Goal: Task Accomplishment & Management: Complete application form

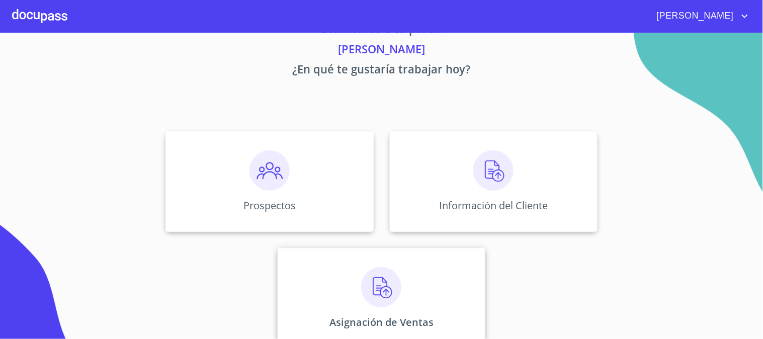
scroll to position [49, 0]
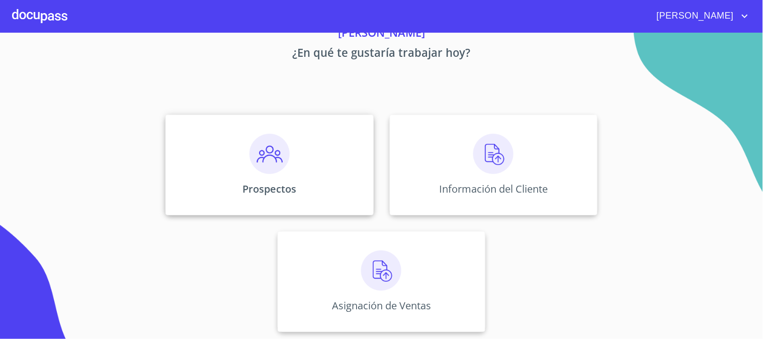
click at [277, 158] on img at bounding box center [269, 154] width 40 height 40
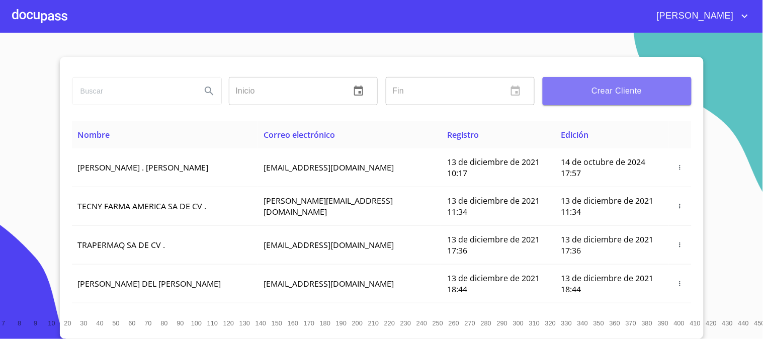
click at [591, 94] on span "Crear Cliente" at bounding box center [617, 91] width 133 height 14
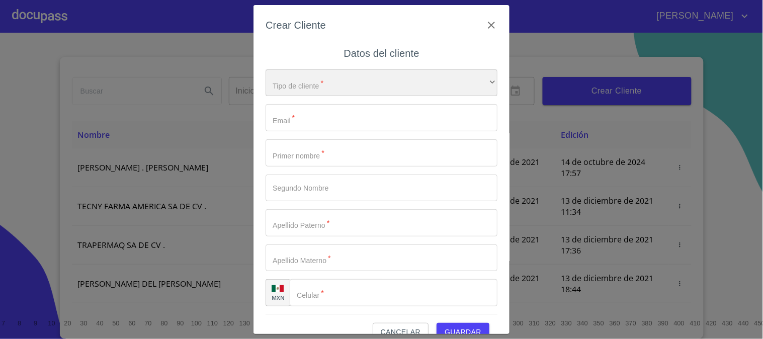
click at [358, 86] on div "​" at bounding box center [381, 82] width 232 height 27
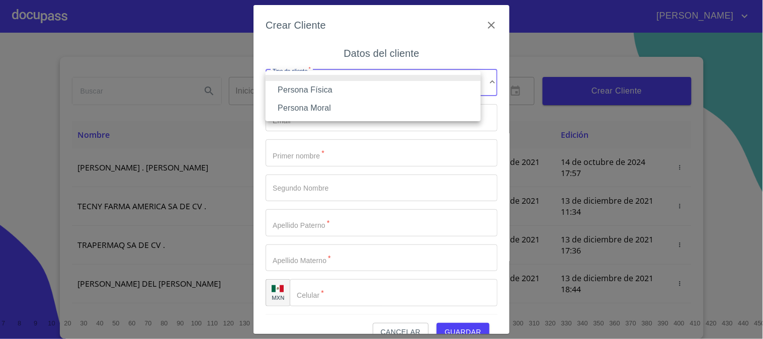
click at [327, 83] on li "Persona Física" at bounding box center [372, 90] width 215 height 18
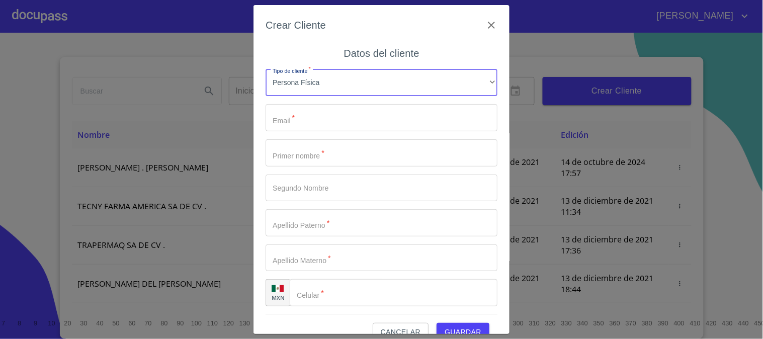
click at [327, 118] on input "Tipo de cliente   *" at bounding box center [381, 117] width 232 height 27
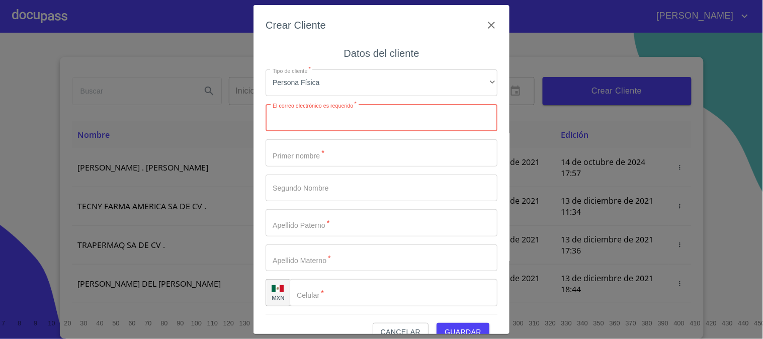
click at [332, 120] on input "Tipo de cliente   *" at bounding box center [381, 117] width 232 height 27
paste input "[EMAIL_ADDRESS][DOMAIN_NAME]"
type input "[EMAIL_ADDRESS][DOMAIN_NAME]"
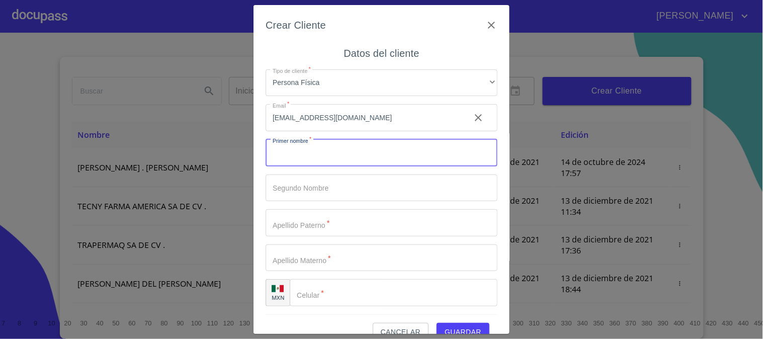
click at [345, 159] on input "Tipo de cliente   *" at bounding box center [381, 152] width 232 height 27
type input "j"
type input "[PERSON_NAME]"
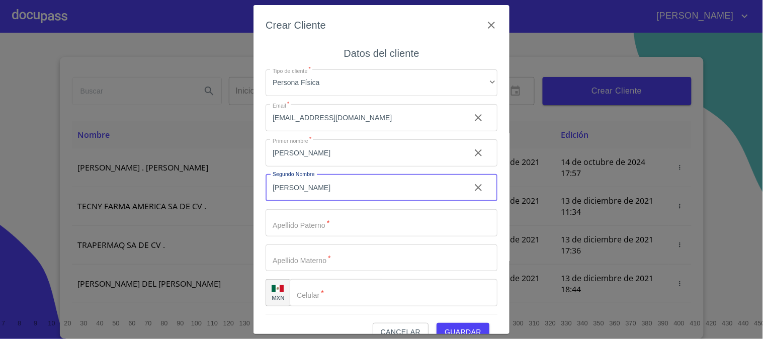
type input "[PERSON_NAME]"
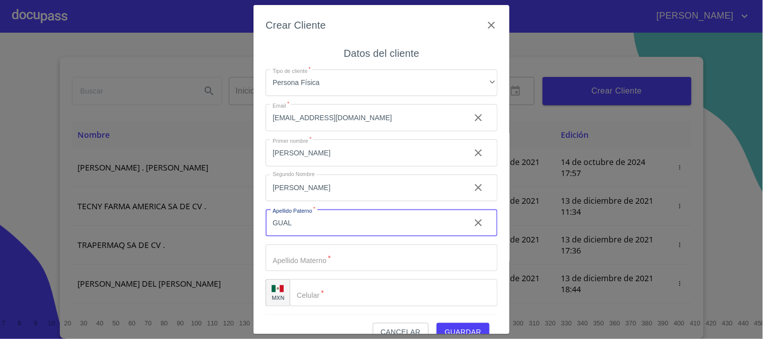
type input "GUAL"
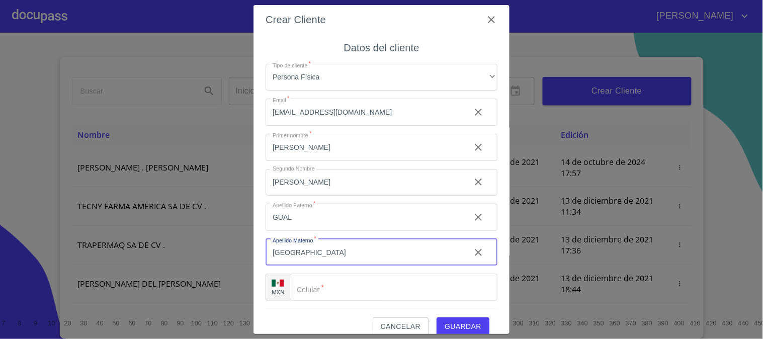
scroll to position [19, 0]
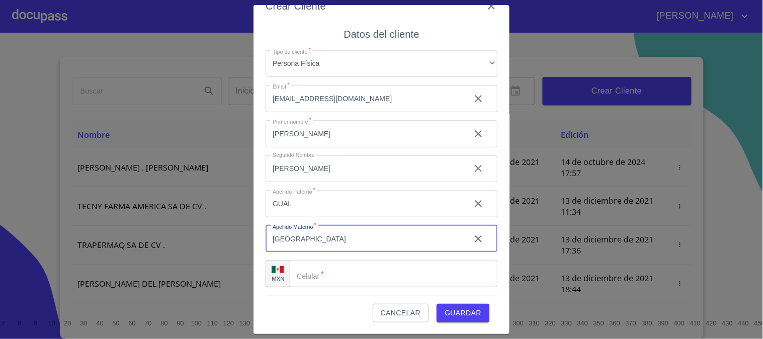
type input "[GEOGRAPHIC_DATA]"
click at [360, 287] on div "Tipo de cliente   * Persona Física ​ Email   * [EMAIL_ADDRESS][DOMAIN_NAME] ​ P…" at bounding box center [381, 168] width 232 height 253
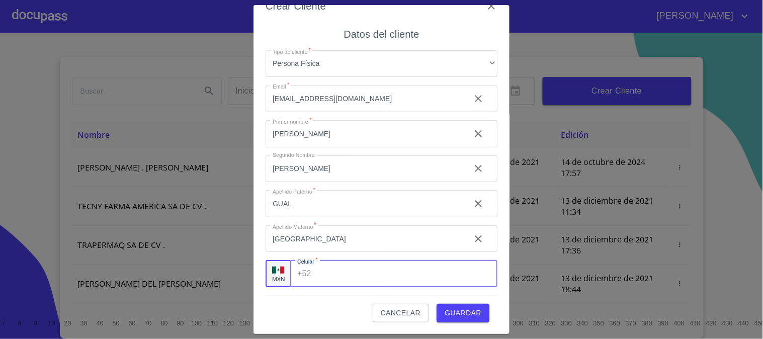
click at [319, 273] on input "Tipo de cliente   *" at bounding box center [406, 273] width 182 height 27
paste input "[PHONE_NUMBER]"
type input "[PHONE_NUMBER]"
click at [455, 310] on span "Guardar" at bounding box center [462, 313] width 37 height 13
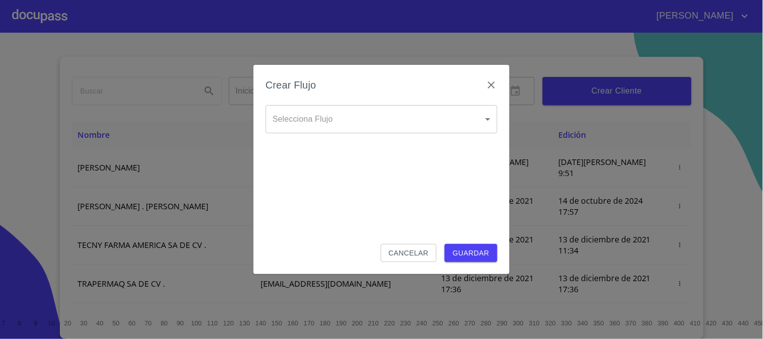
click at [404, 126] on body "[PERSON_NAME] ​ Fin ​ Crear Cliente Nombre Correo electrónico Registro Edición …" at bounding box center [381, 169] width 763 height 339
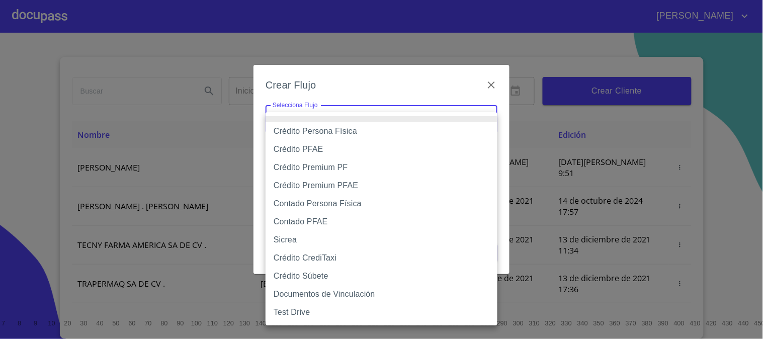
click at [404, 133] on li "Crédito Persona Física" at bounding box center [381, 131] width 232 height 18
type input "61b033e49b8c202ad5bb7912"
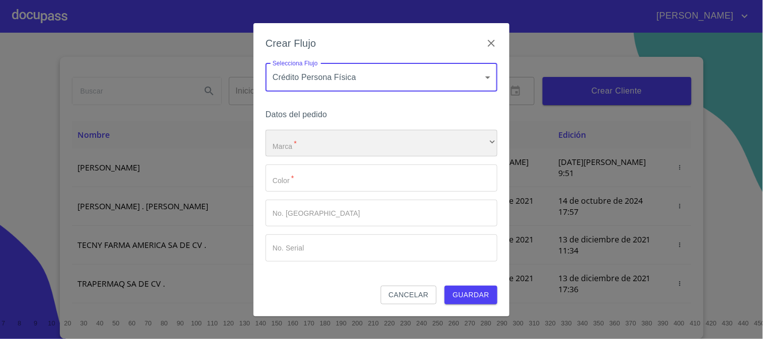
click at [361, 144] on div "​" at bounding box center [381, 143] width 232 height 27
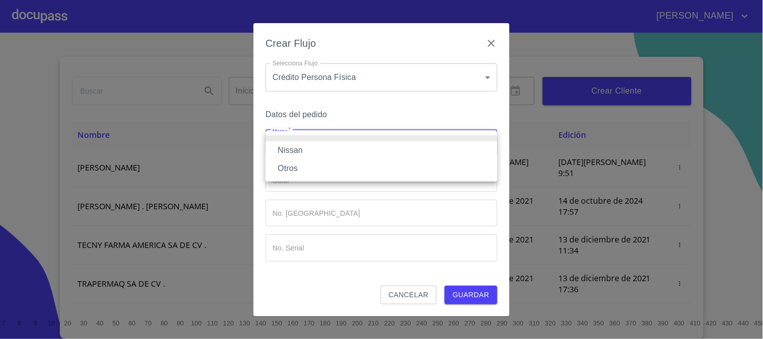
click at [362, 150] on li "Nissan" at bounding box center [381, 150] width 232 height 18
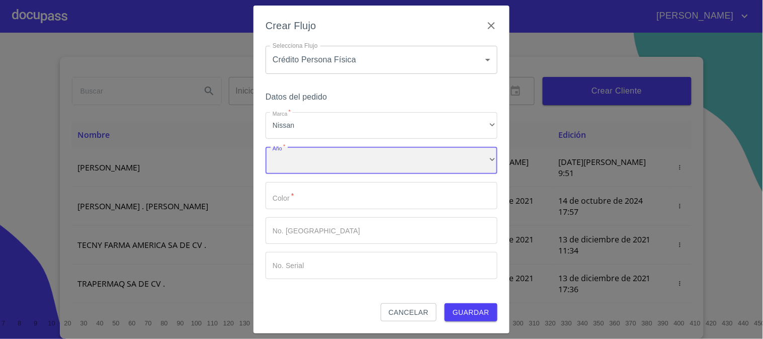
click at [352, 161] on div "​" at bounding box center [381, 160] width 232 height 27
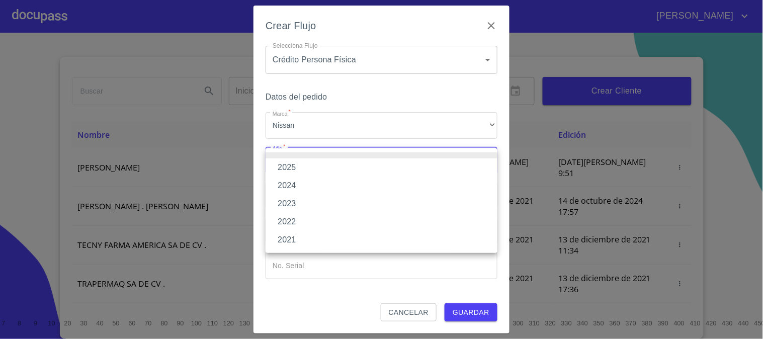
click at [353, 172] on li "2025" at bounding box center [381, 167] width 232 height 18
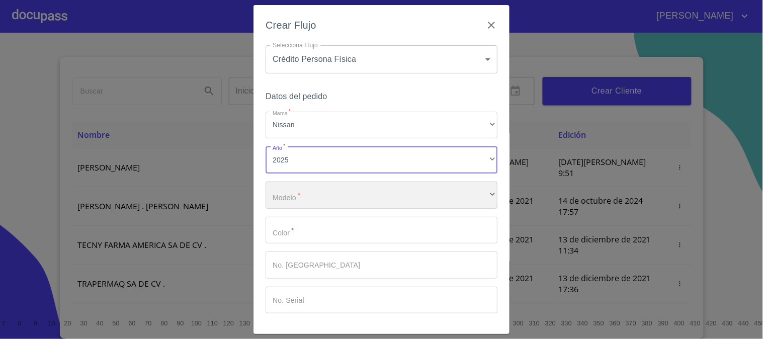
click at [358, 189] on div "​" at bounding box center [381, 195] width 232 height 27
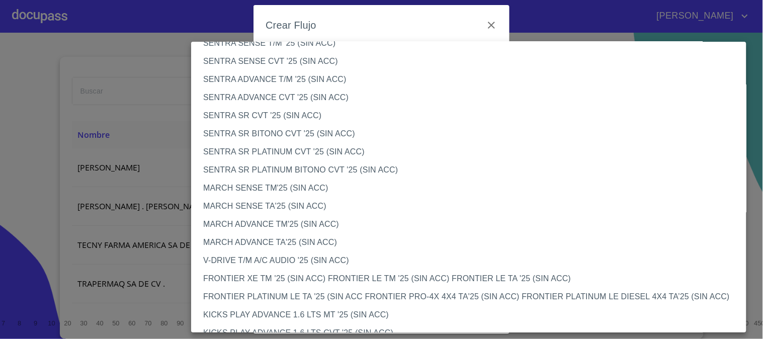
scroll to position [0, 0]
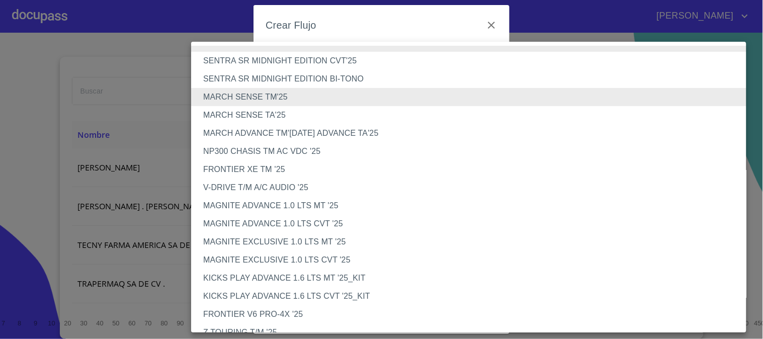
click at [279, 261] on li "MAGNITE EXCLUSIVE 1.0 LTS CVT '25" at bounding box center [473, 260] width 564 height 18
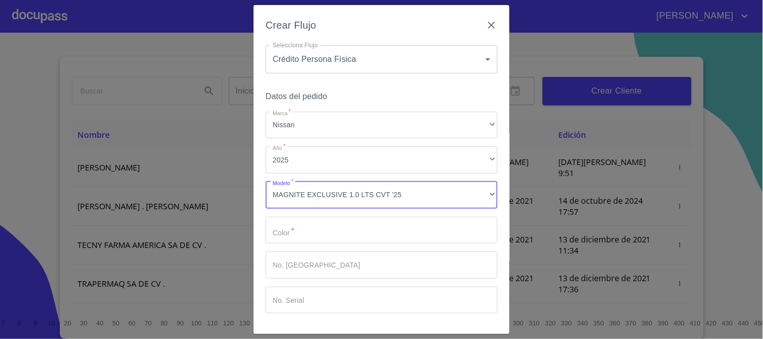
click at [324, 227] on input "Marca   *" at bounding box center [381, 230] width 232 height 27
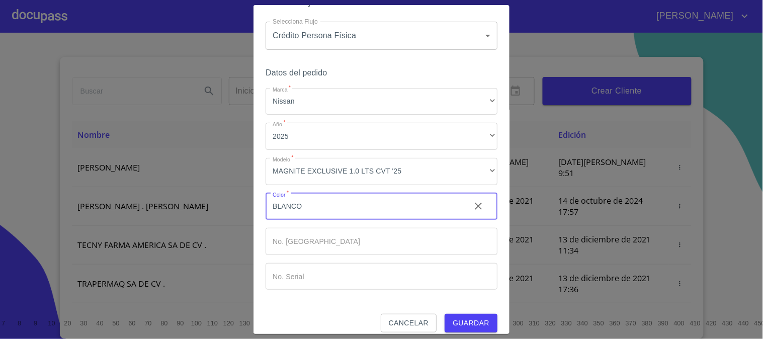
scroll to position [34, 0]
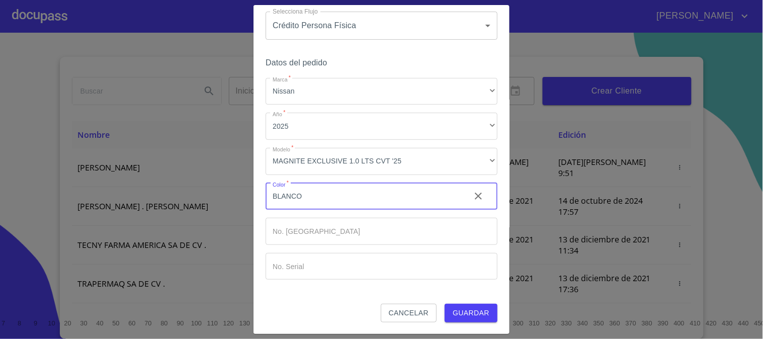
type input "BLANCO"
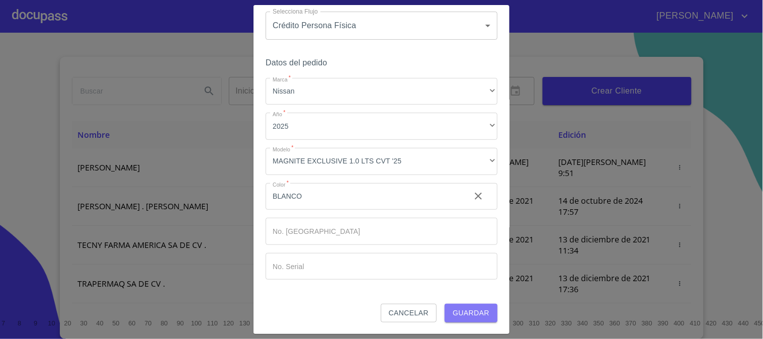
click at [478, 311] on span "Guardar" at bounding box center [471, 313] width 37 height 13
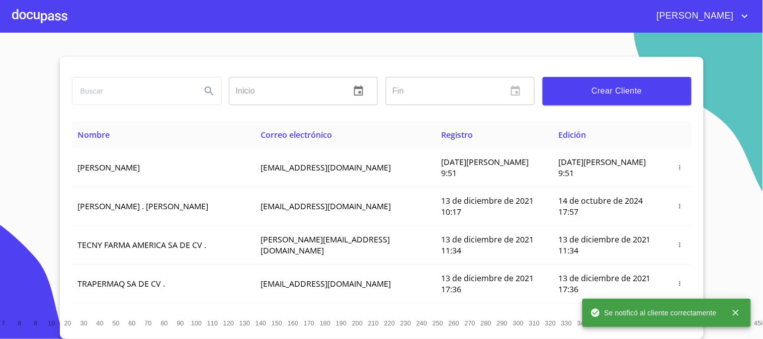
click at [22, 16] on div at bounding box center [39, 16] width 55 height 32
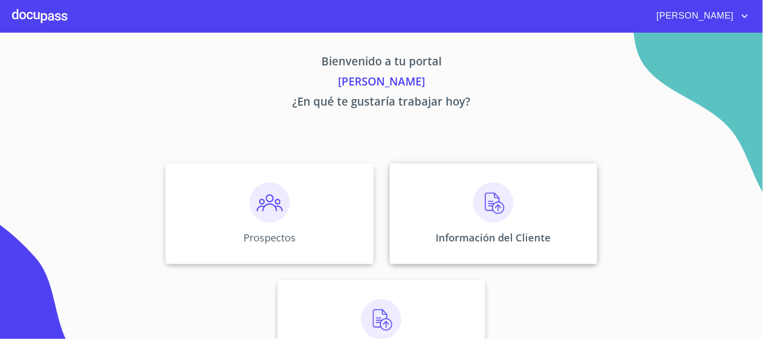
click at [490, 210] on img at bounding box center [493, 203] width 40 height 40
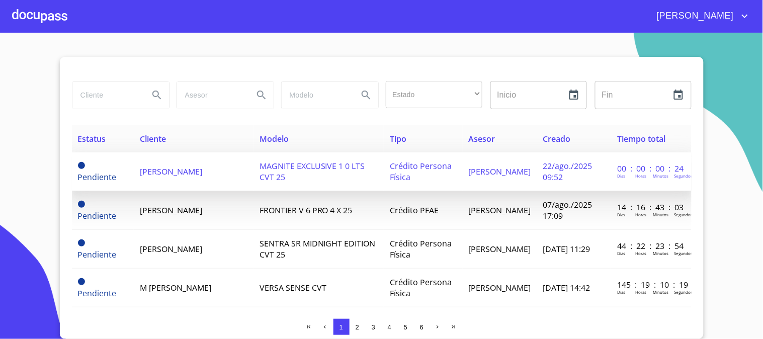
click at [203, 157] on td "[PERSON_NAME]" at bounding box center [193, 171] width 119 height 39
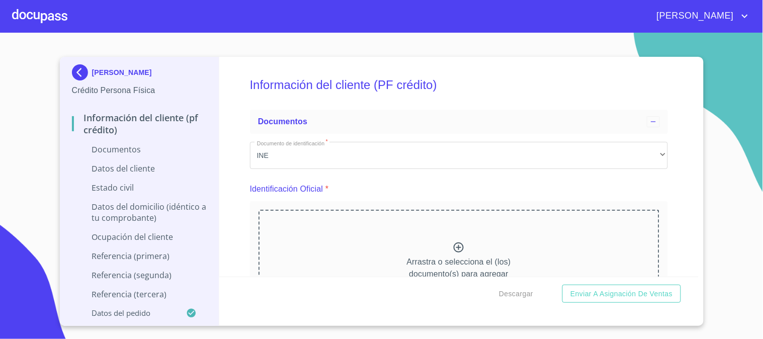
click at [161, 239] on p "Ocupación del Cliente" at bounding box center [139, 236] width 135 height 11
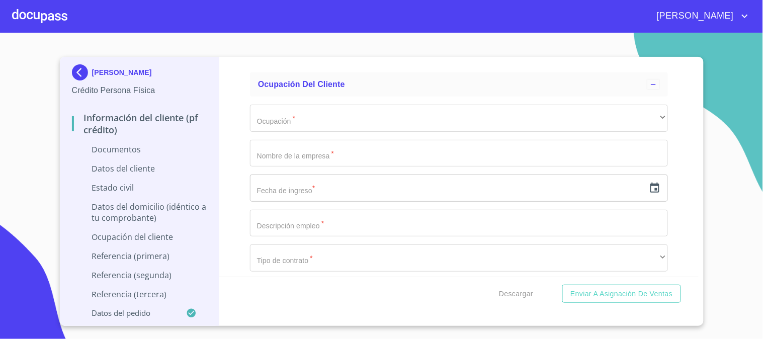
scroll to position [2181, 0]
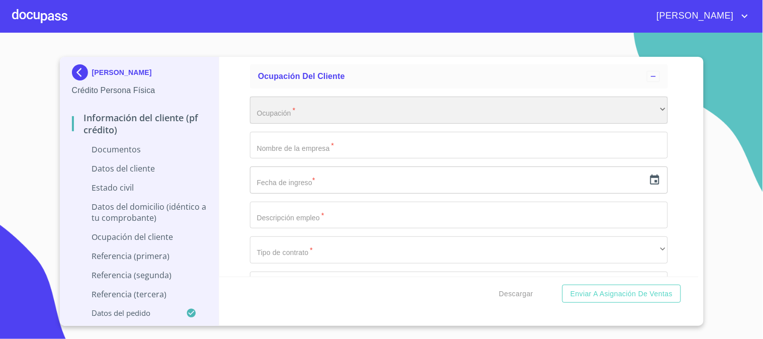
click at [411, 118] on div "​" at bounding box center [459, 110] width 418 height 27
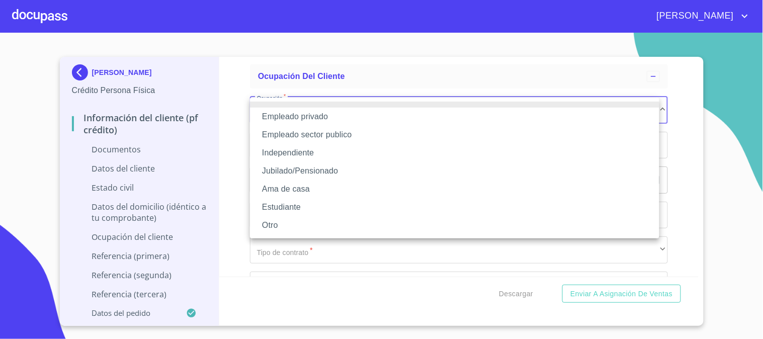
click at [405, 117] on li "Empleado privado" at bounding box center [454, 117] width 409 height 18
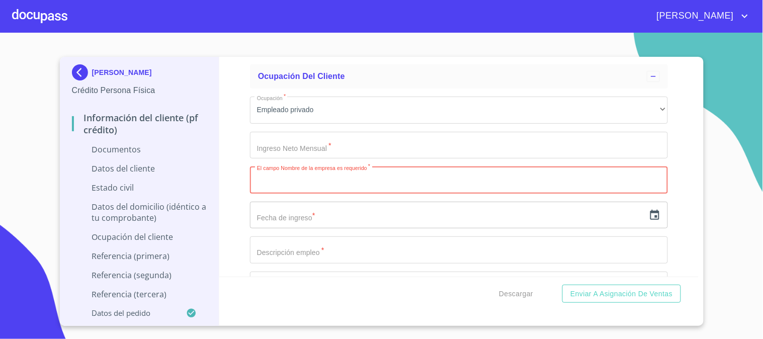
click at [382, 179] on input "Documento de identificación   *" at bounding box center [459, 179] width 418 height 27
paste input "AEROLITORALE SA DE CV"
type input "AEROLITORALE SA DE CV"
click at [649, 215] on icon "button" at bounding box center [655, 215] width 12 height 12
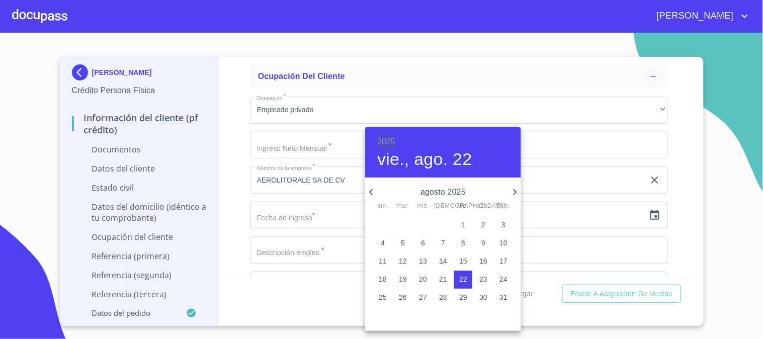
click at [385, 137] on h6 "2025" at bounding box center [386, 142] width 18 height 14
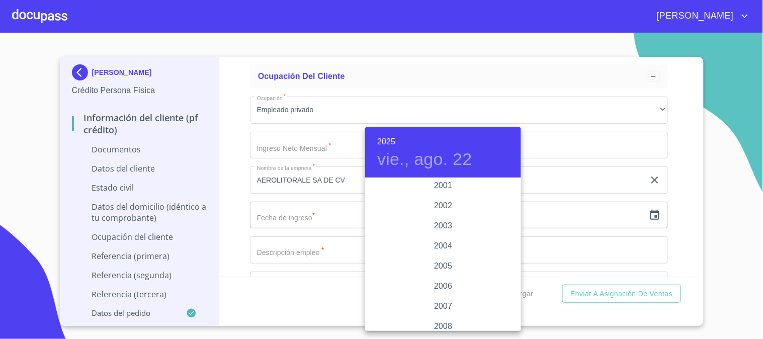
scroll to position [1560, 0]
click at [455, 278] on div "2007" at bounding box center [443, 279] width 156 height 20
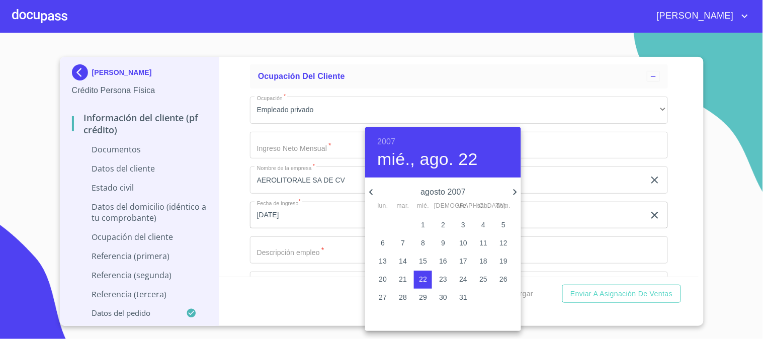
click at [371, 190] on icon "button" at bounding box center [371, 192] width 12 height 12
click at [381, 241] on p "2" at bounding box center [383, 243] width 4 height 10
type input "[DATE]"
click at [238, 234] on div at bounding box center [381, 169] width 763 height 339
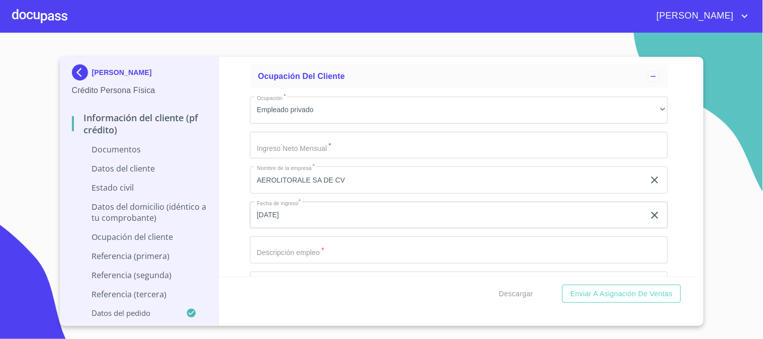
scroll to position [2237, 0]
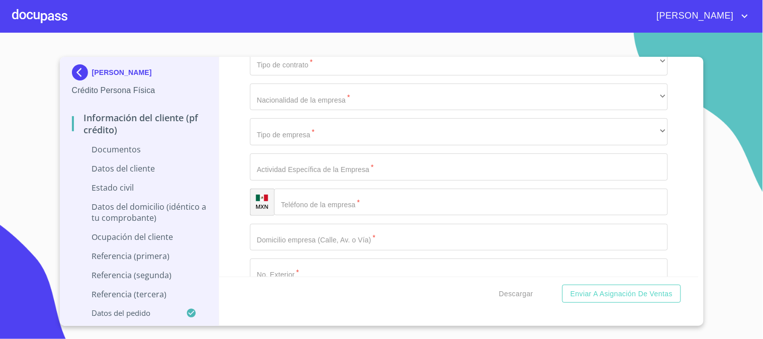
scroll to position [2404, 0]
type input "PILOTO AVIADOR"
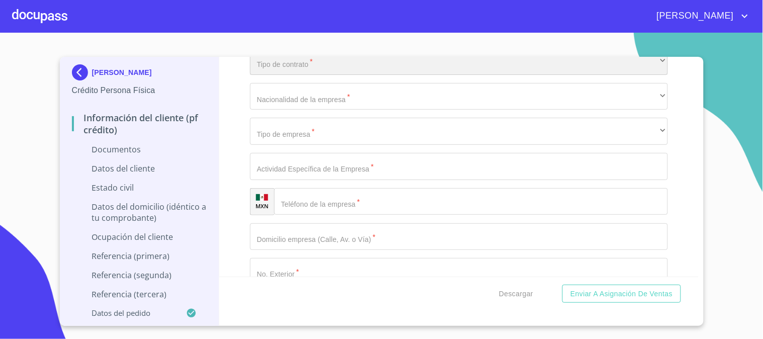
click at [327, 63] on div "​" at bounding box center [459, 61] width 418 height 27
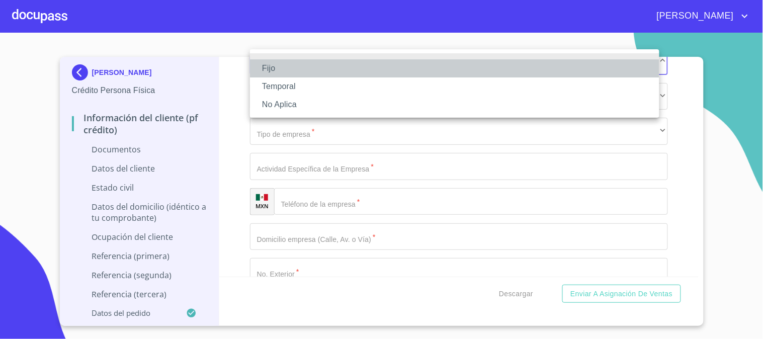
click at [324, 74] on li "Fijo" at bounding box center [454, 68] width 409 height 18
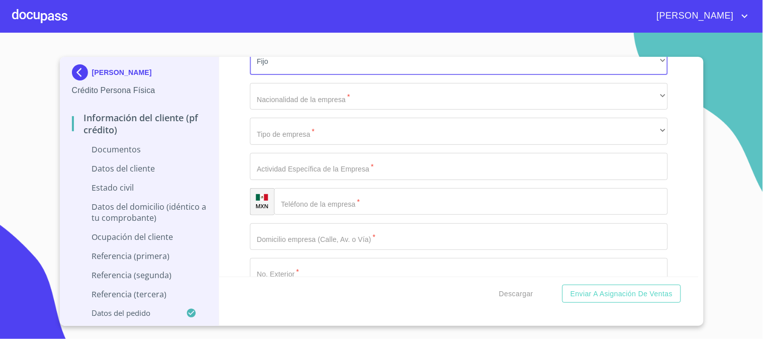
click at [319, 106] on div "Fijo Temporal No Aplica" at bounding box center [381, 169] width 763 height 339
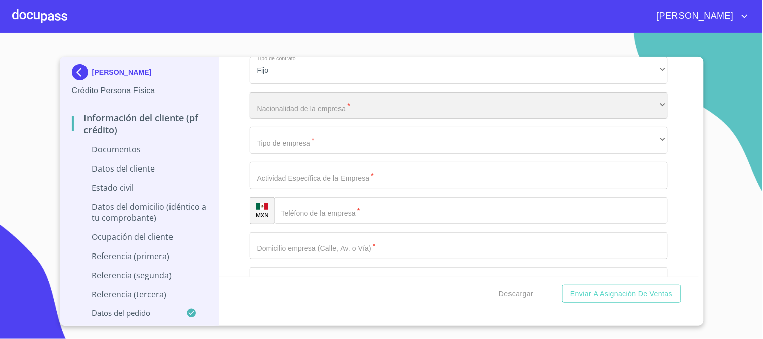
click at [319, 106] on div "​" at bounding box center [459, 105] width 418 height 27
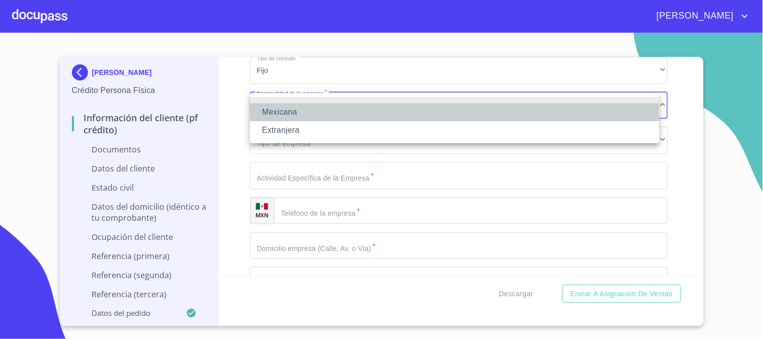
click at [321, 112] on li "Mexicana" at bounding box center [454, 112] width 409 height 18
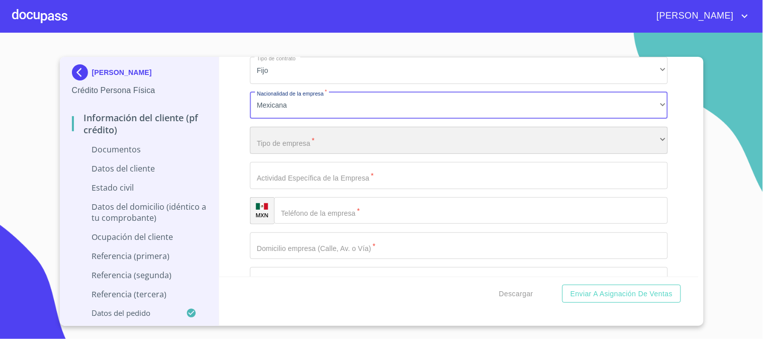
click at [324, 144] on div "​" at bounding box center [459, 140] width 418 height 27
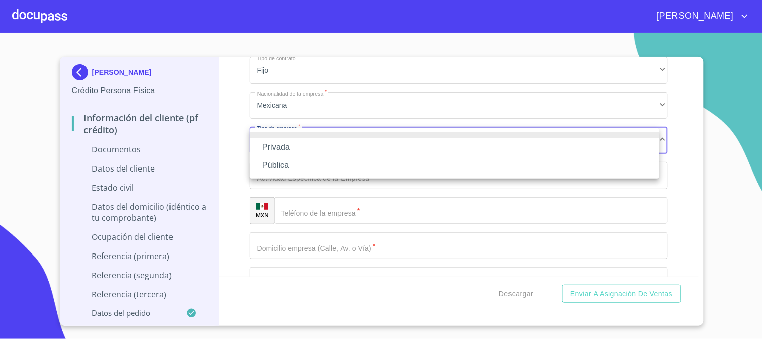
click at [325, 146] on li "Privada" at bounding box center [454, 147] width 409 height 18
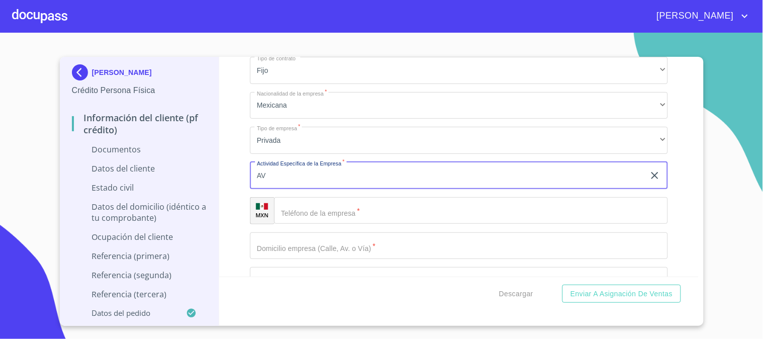
type input "A"
type input "AEREOLINA"
click at [317, 212] on input "Documento de identificación   *" at bounding box center [471, 210] width 394 height 27
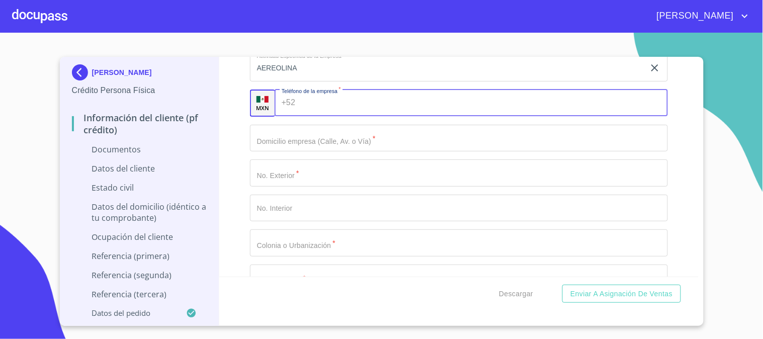
scroll to position [2507, 0]
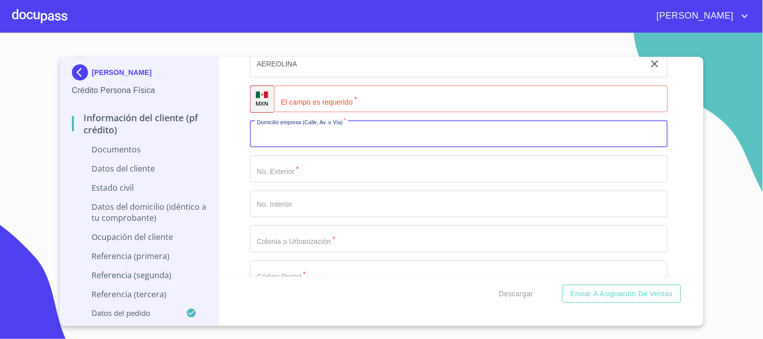
click at [355, 139] on input "Documento de identificación   *" at bounding box center [459, 134] width 418 height 27
click at [318, 97] on input "Documento de identificación   *" at bounding box center [471, 98] width 394 height 27
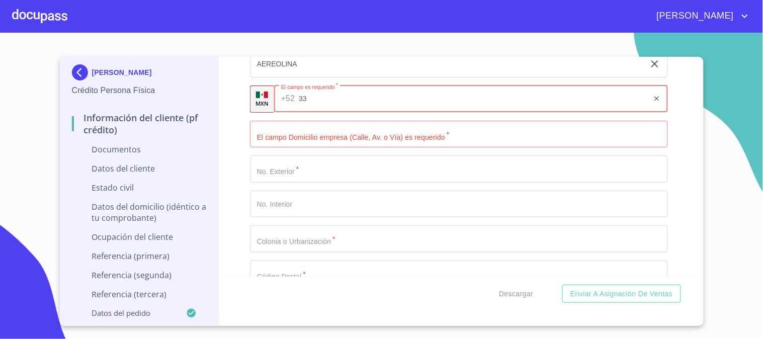
type input "33"
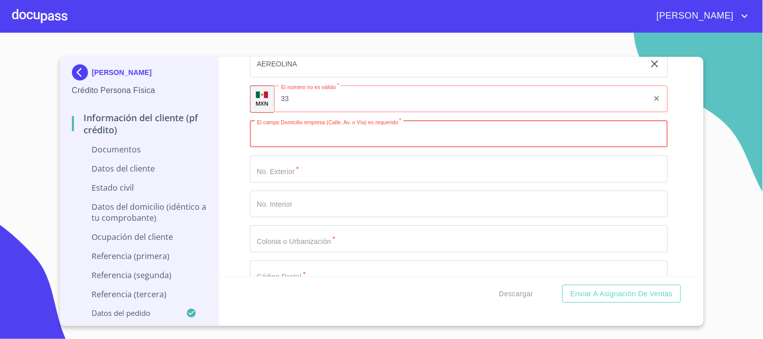
click at [366, 140] on input "Documento de identificación   *" at bounding box center [459, 134] width 418 height 27
type input "E"
type input "[GEOGRAPHIC_DATA]"
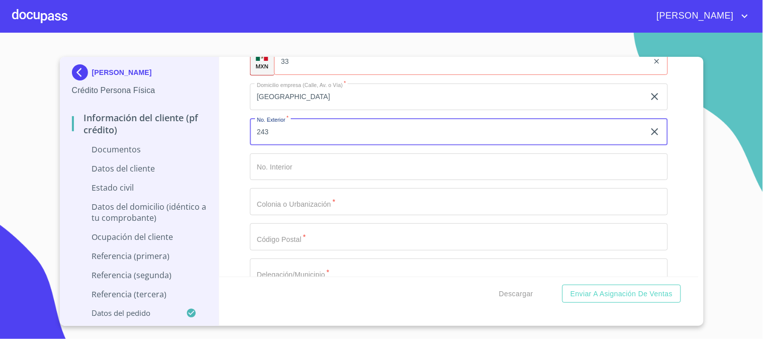
scroll to position [2563, 0]
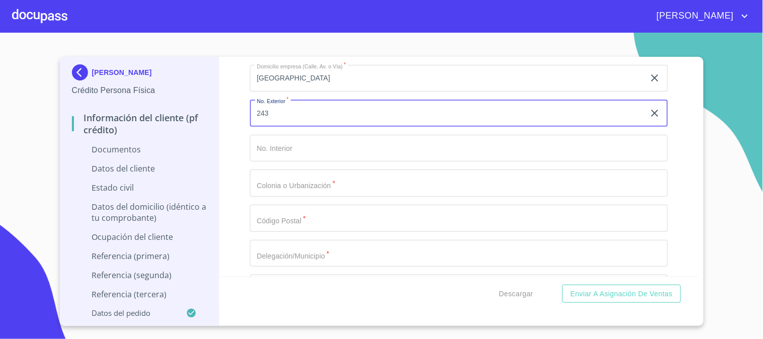
type input "243"
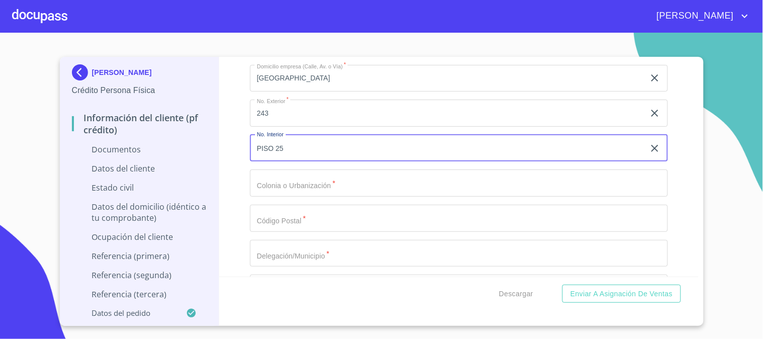
type input "PISO 25"
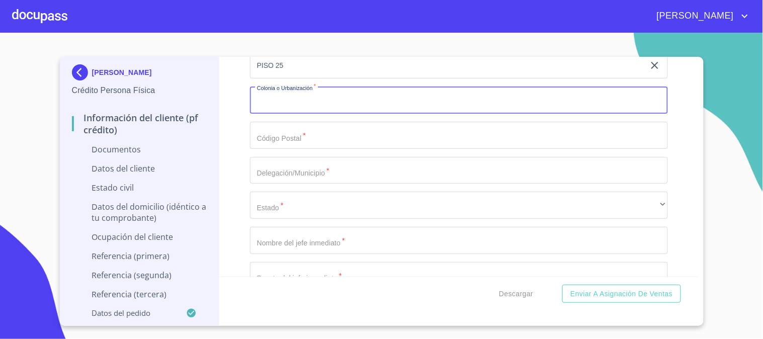
scroll to position [2619, 0]
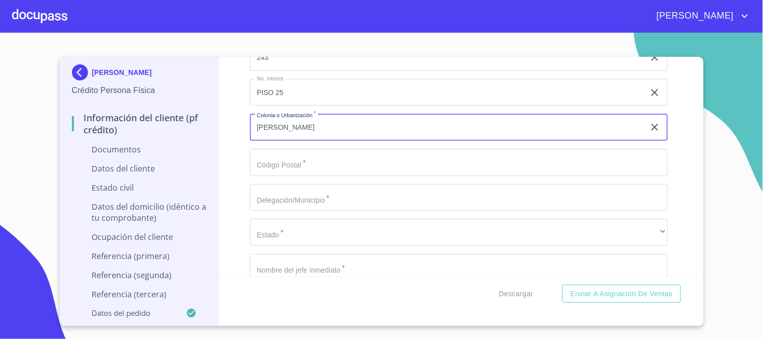
type input "[PERSON_NAME]"
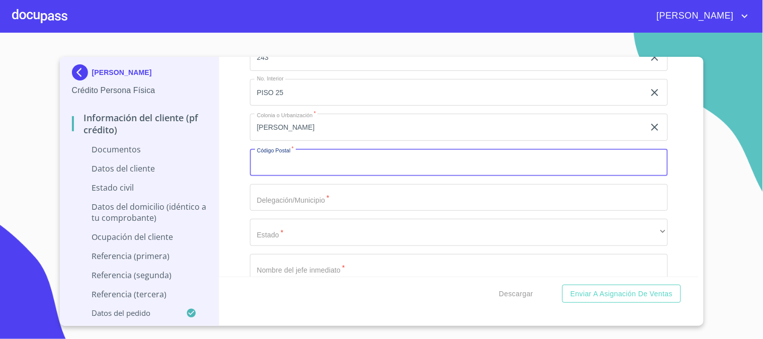
type input "2"
type input "06500"
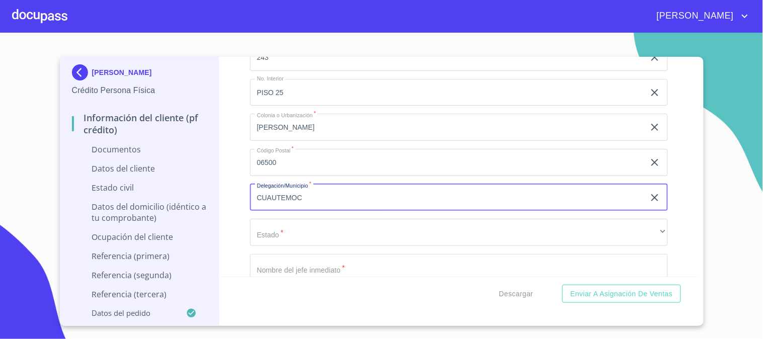
type input "CUAUTEMOC"
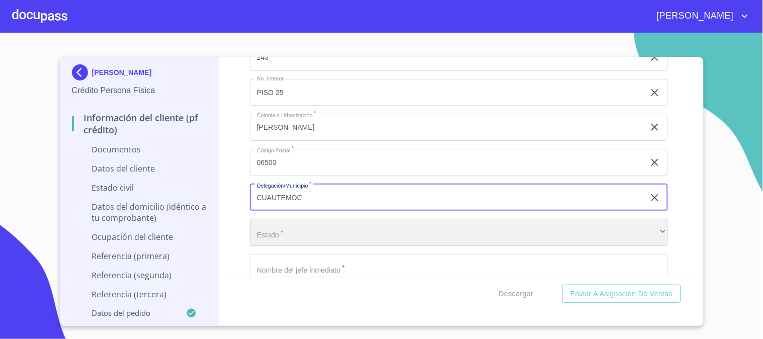
click at [351, 225] on div "​" at bounding box center [459, 232] width 418 height 27
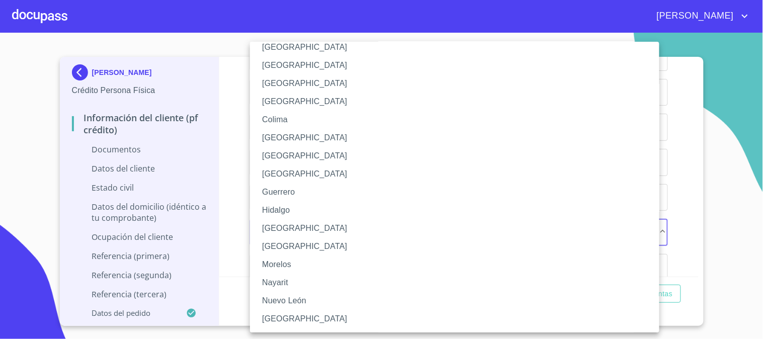
scroll to position [112, 0]
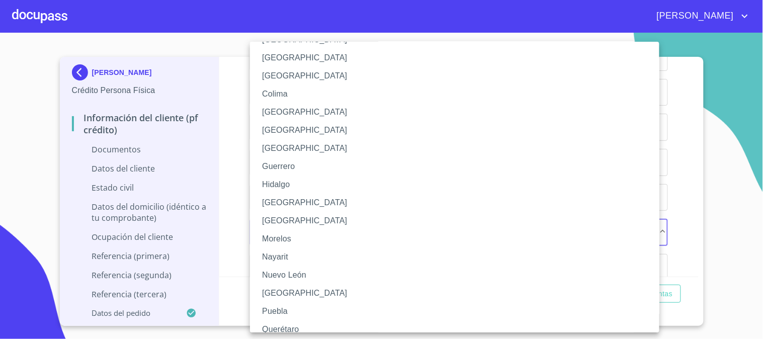
click at [232, 200] on div at bounding box center [381, 169] width 763 height 339
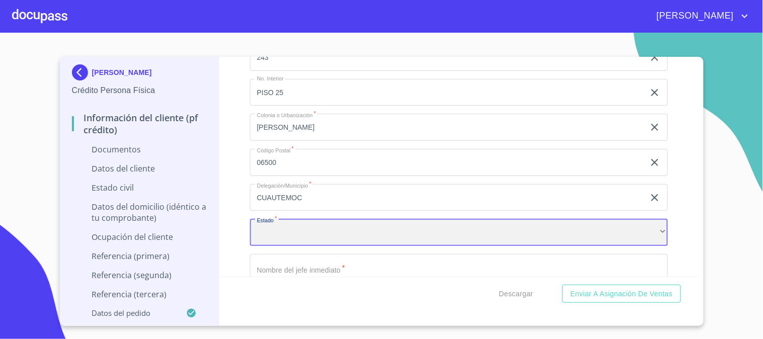
click at [317, 234] on div "​" at bounding box center [459, 232] width 418 height 27
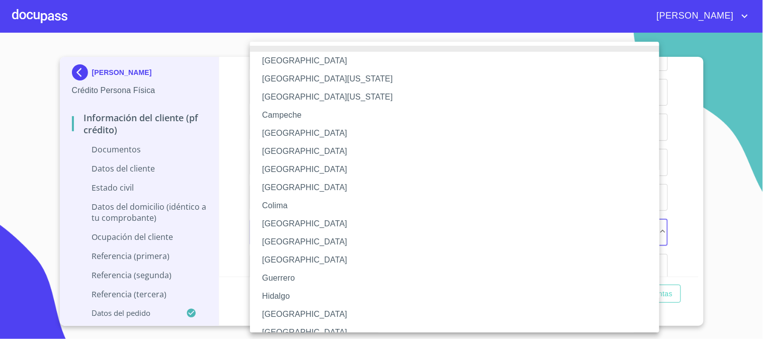
click at [327, 174] on li "[GEOGRAPHIC_DATA]" at bounding box center [459, 169] width 418 height 18
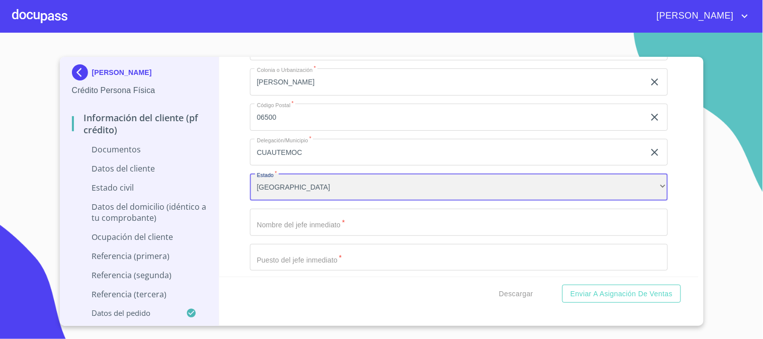
scroll to position [2731, 0]
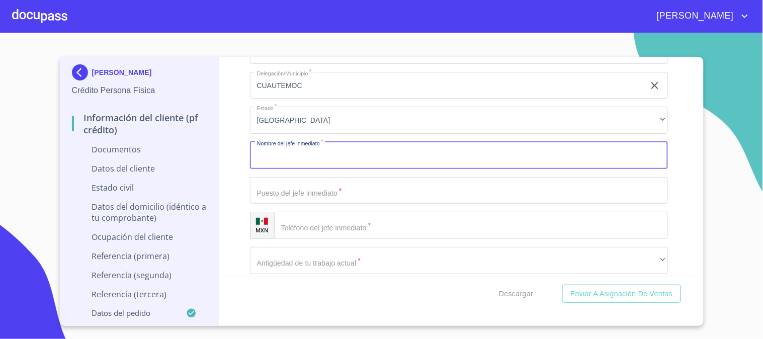
click at [334, 161] on input "Documento de identificación   *" at bounding box center [459, 155] width 418 height 27
type input "[PERSON_NAME]"
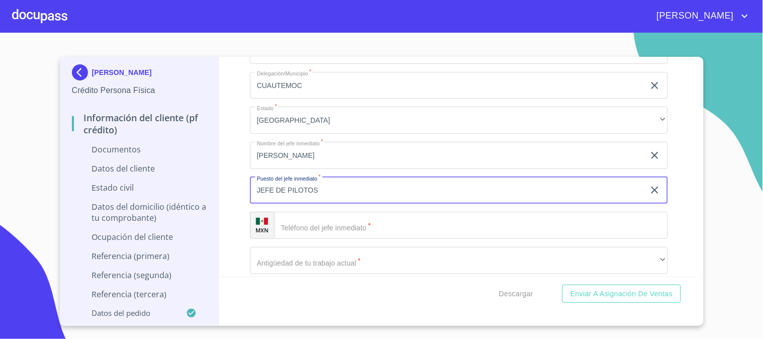
scroll to position [2898, 0]
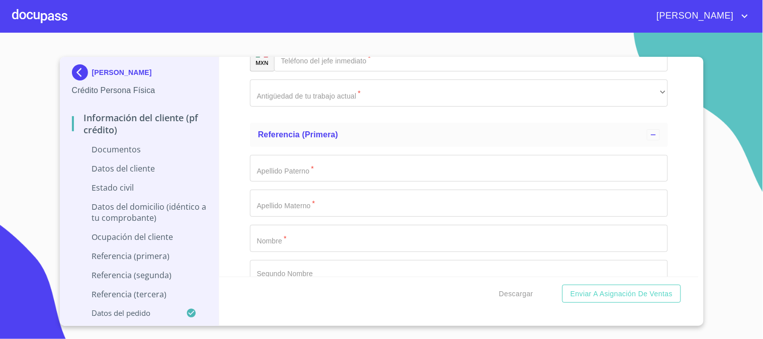
type input "JEFE DE PILOTOS"
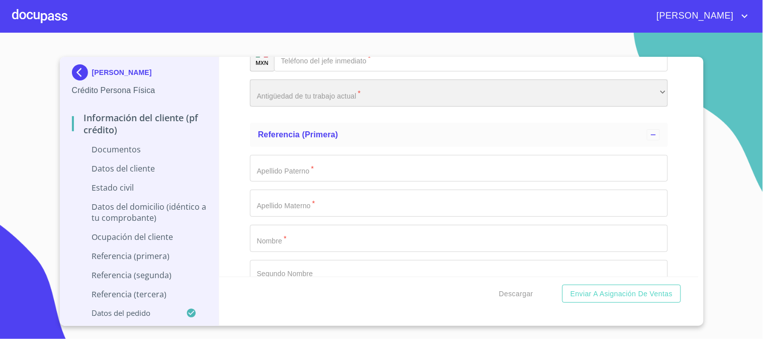
click at [342, 85] on div "​" at bounding box center [459, 92] width 418 height 27
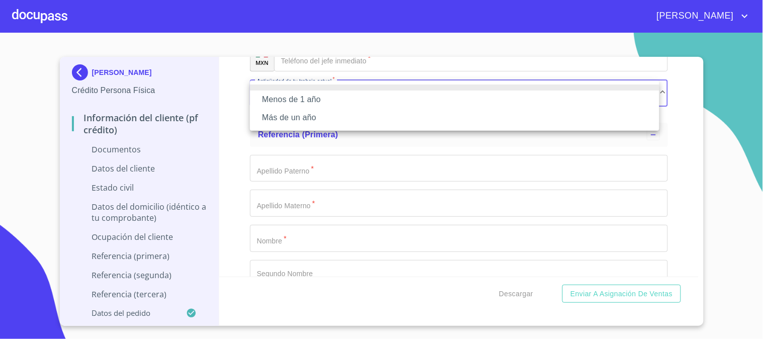
click at [340, 118] on li "Más de un año" at bounding box center [454, 118] width 409 height 18
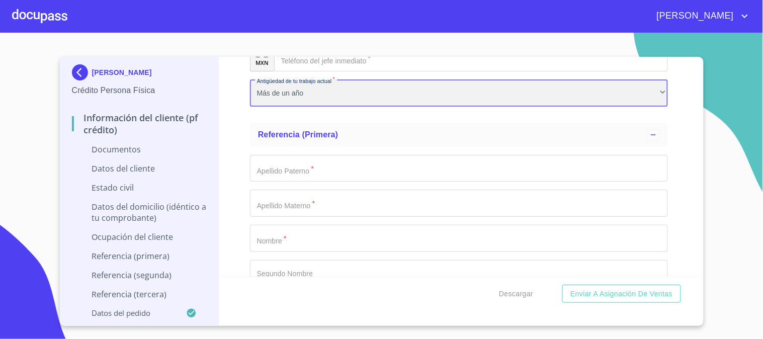
scroll to position [2787, 0]
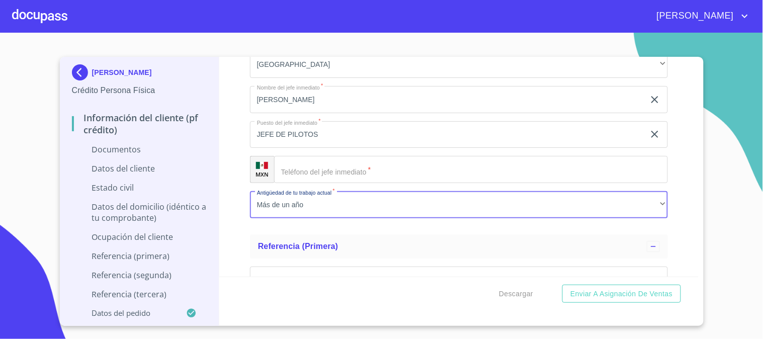
click at [328, 174] on input "Documento de identificación   *" at bounding box center [471, 169] width 394 height 27
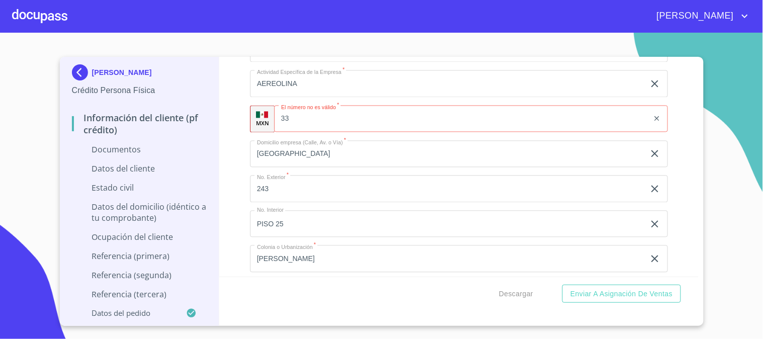
scroll to position [2395, 0]
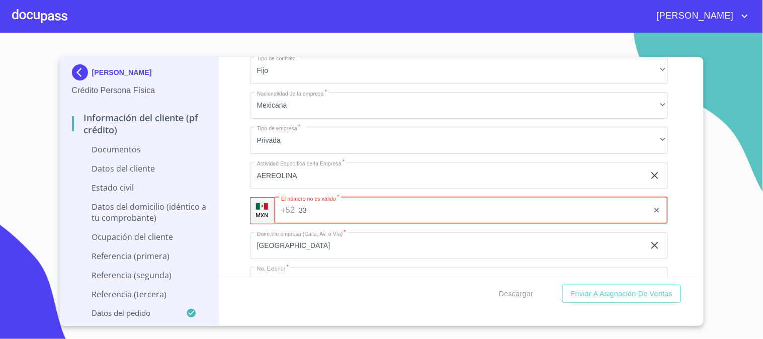
click at [307, 203] on input "33" at bounding box center [474, 210] width 350 height 27
click at [312, 206] on input "33" at bounding box center [474, 210] width 350 height 27
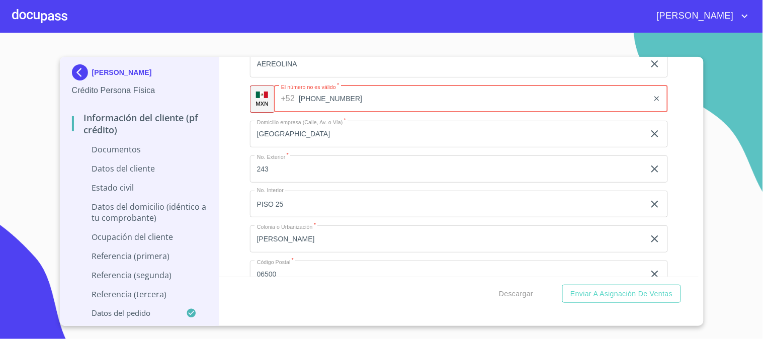
drag, startPoint x: 339, startPoint y: 97, endPoint x: 301, endPoint y: 99, distance: 38.8
click at [301, 99] on input "[PHONE_NUMBER]" at bounding box center [474, 98] width 350 height 27
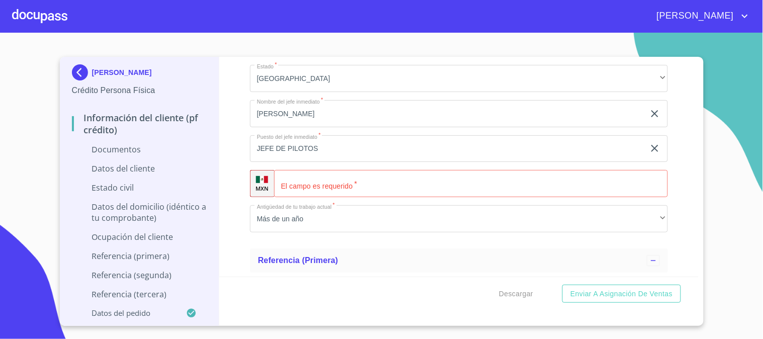
scroll to position [2787, 0]
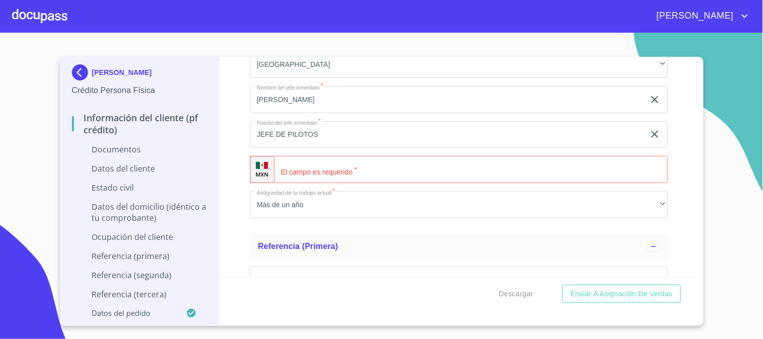
type input "[PHONE_NUMBER]"
paste input "(AE)ROLITORALE SA DE C"
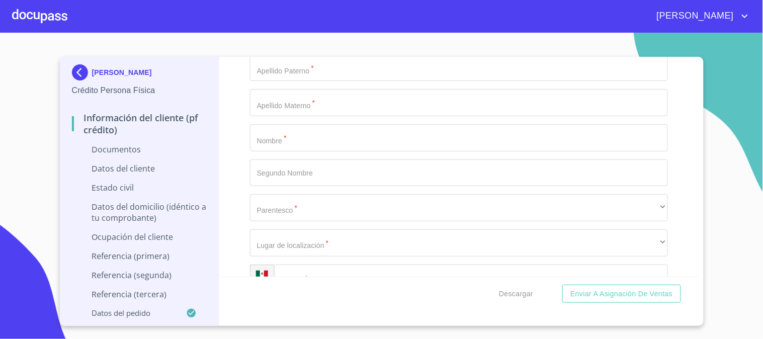
scroll to position [3010, 0]
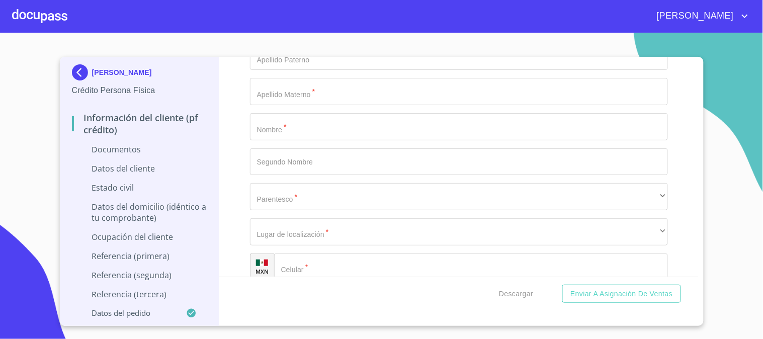
type input "(AE)ROLITORALE SA DE C"
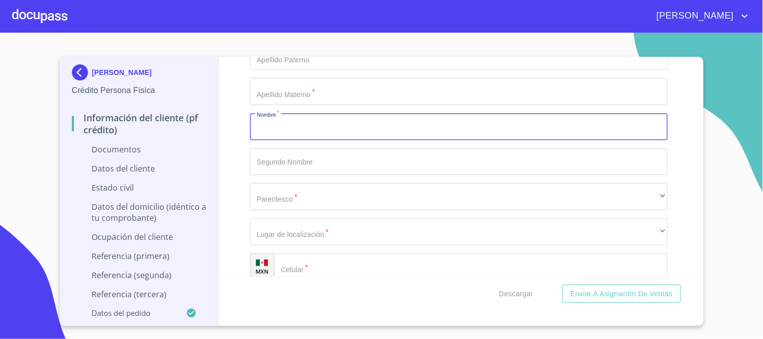
click at [313, 129] on input "Documento de identificación   *" at bounding box center [459, 126] width 418 height 27
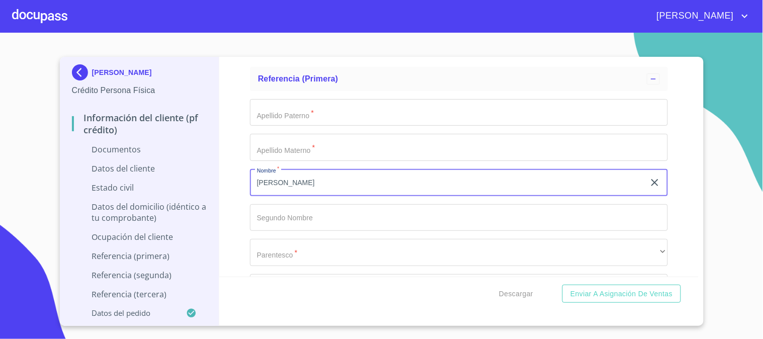
type input "[PERSON_NAME]"
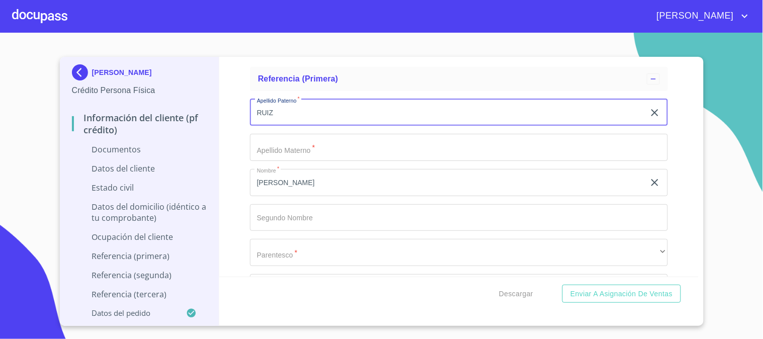
type input "RUIZ"
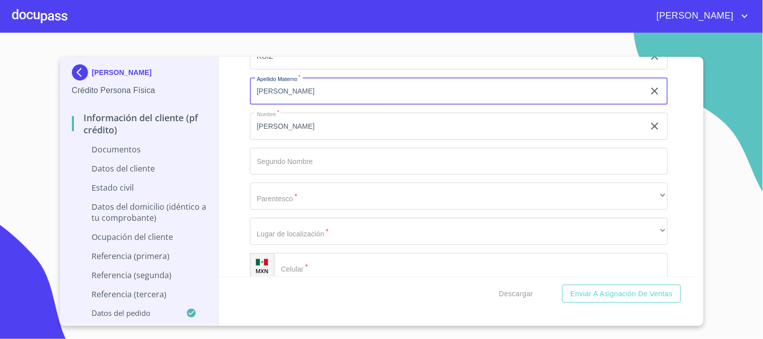
scroll to position [3066, 0]
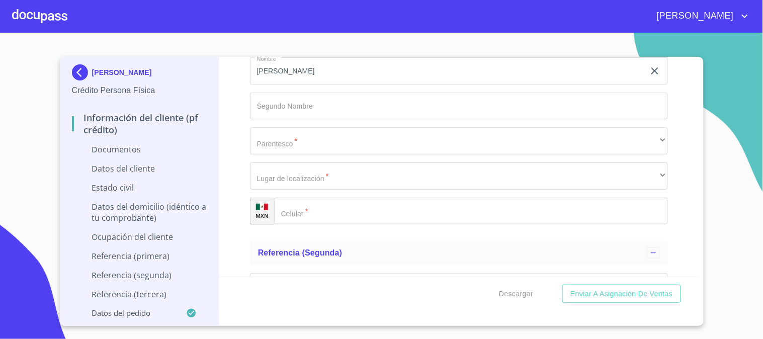
type input "[PERSON_NAME]"
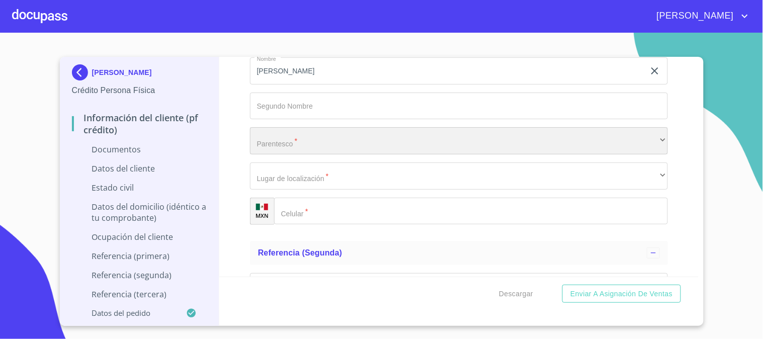
click at [309, 139] on div "​" at bounding box center [459, 140] width 418 height 27
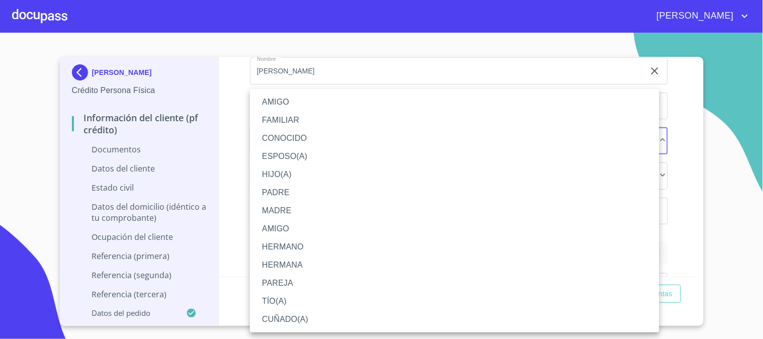
click at [323, 322] on li "CUÑADO(A)" at bounding box center [454, 319] width 409 height 18
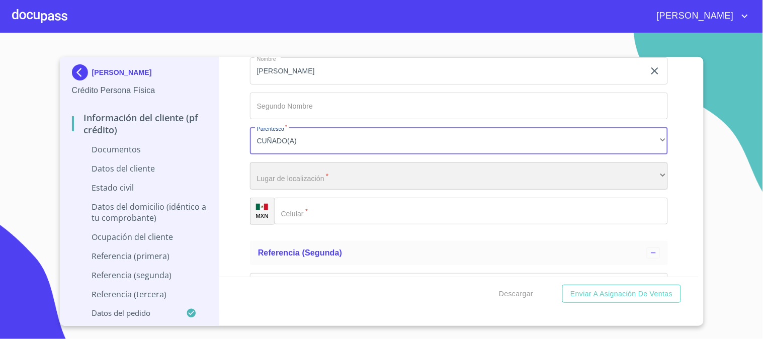
click at [326, 175] on div "​" at bounding box center [459, 175] width 418 height 27
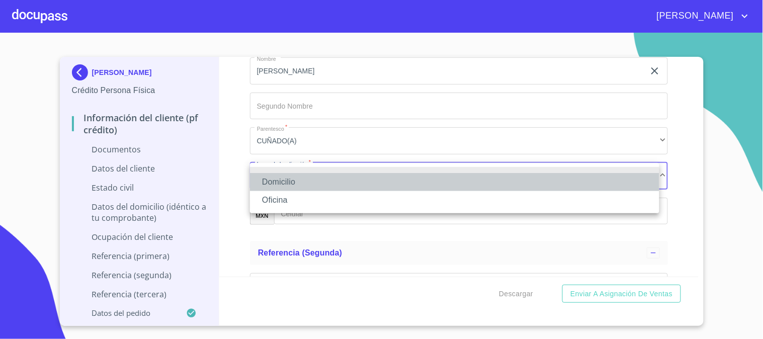
click at [326, 175] on li "Domicilio" at bounding box center [454, 182] width 409 height 18
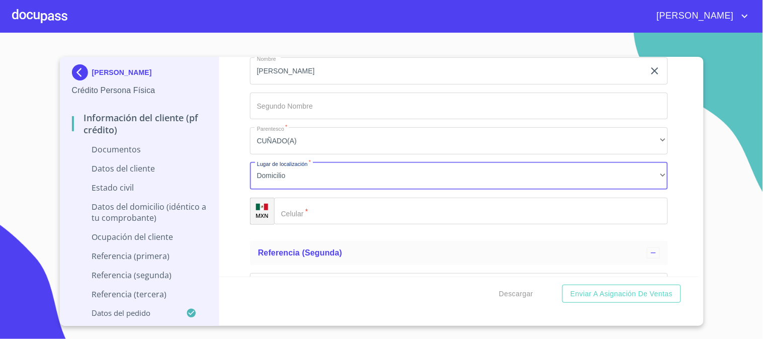
click at [349, 212] on input "Documento de identificación   *" at bounding box center [471, 211] width 394 height 27
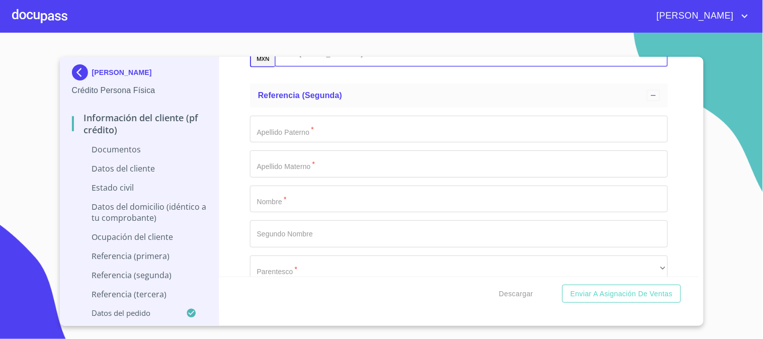
scroll to position [3234, 0]
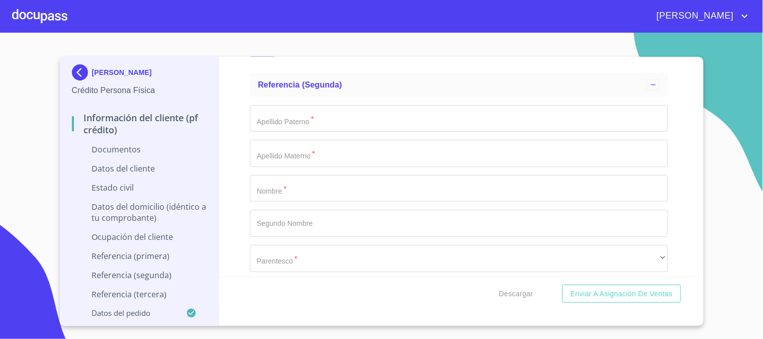
type input "[PHONE_NUMBER]"
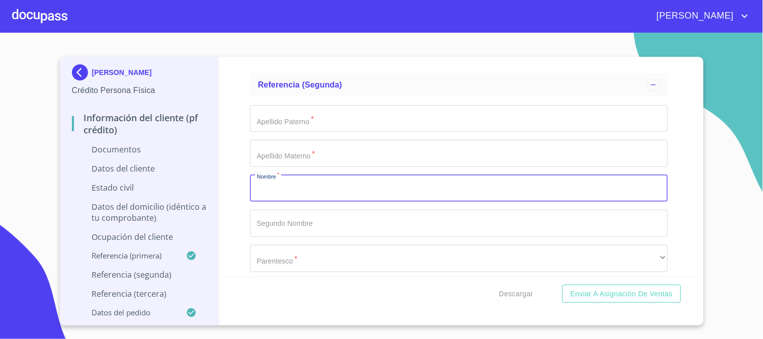
type input "R"
type input "[PERSON_NAME]"
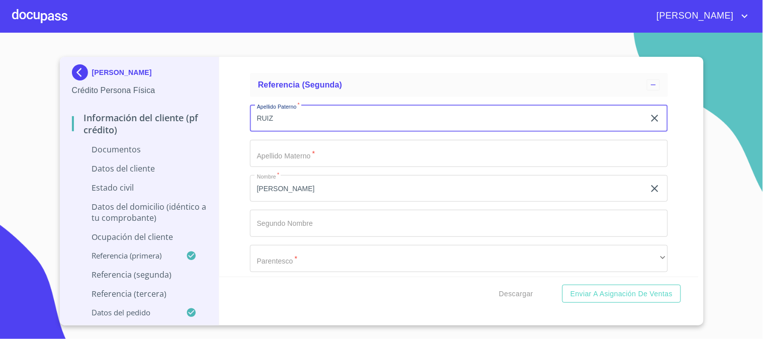
type input "RUIZ"
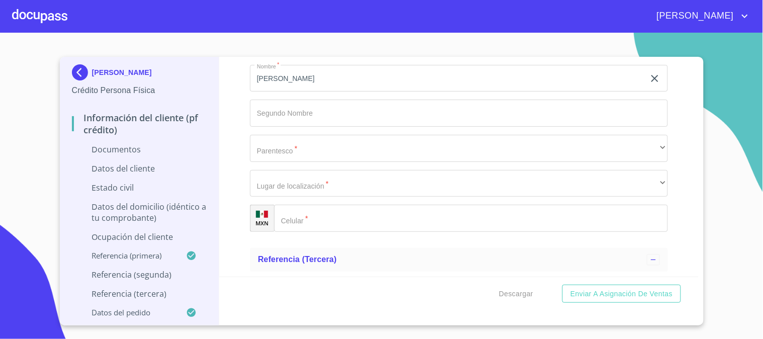
scroll to position [3345, 0]
type input "[PERSON_NAME]"
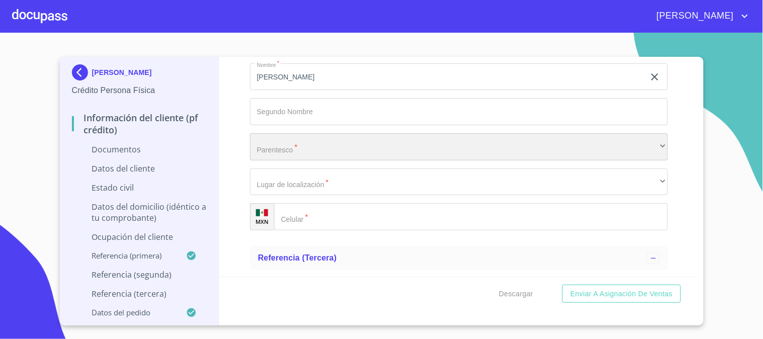
click at [297, 154] on div "​" at bounding box center [459, 146] width 418 height 27
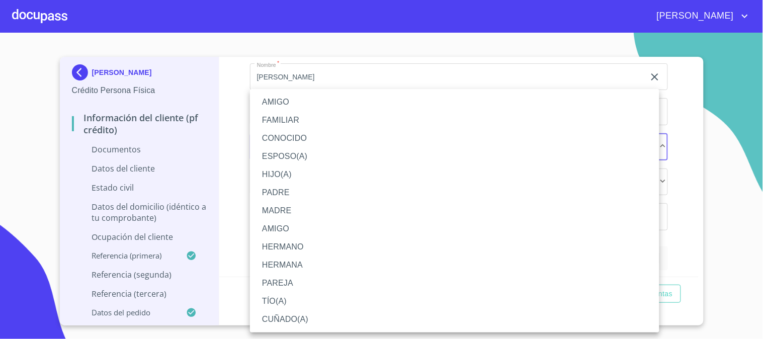
click at [302, 318] on li "CUÑADO(A)" at bounding box center [454, 319] width 409 height 18
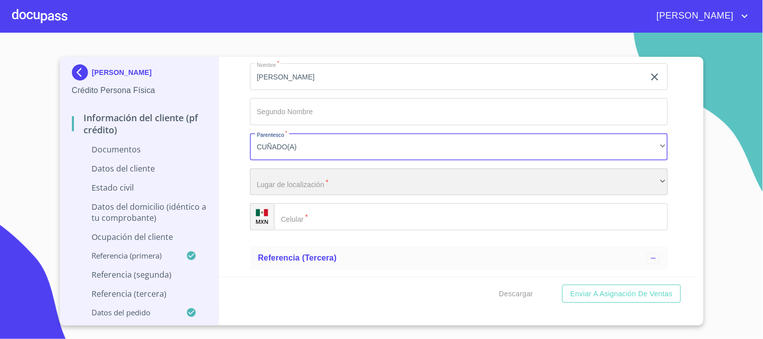
click at [330, 177] on div "​" at bounding box center [459, 181] width 418 height 27
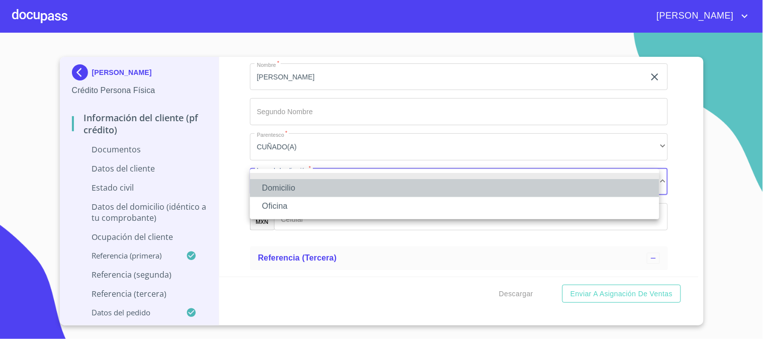
click at [340, 185] on li "Domicilio" at bounding box center [454, 188] width 409 height 18
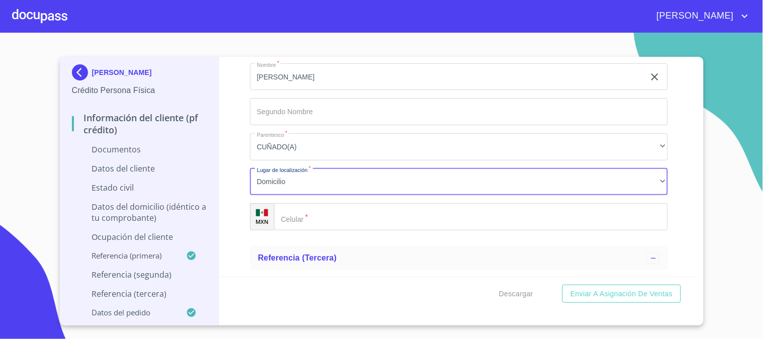
click at [331, 220] on div "Domicilio Oficina" at bounding box center [381, 169] width 763 height 339
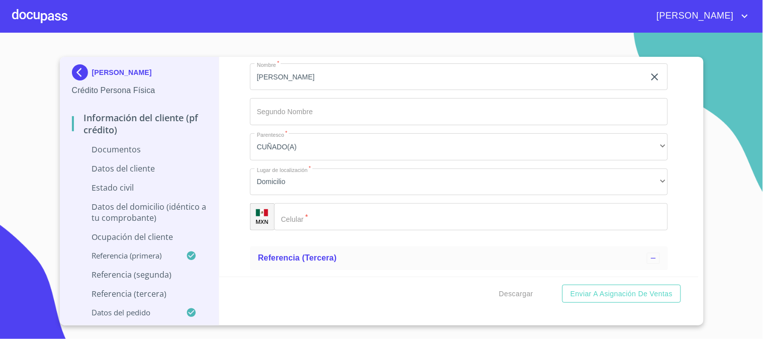
click at [334, 216] on input "Documento de identificación   *" at bounding box center [471, 216] width 394 height 27
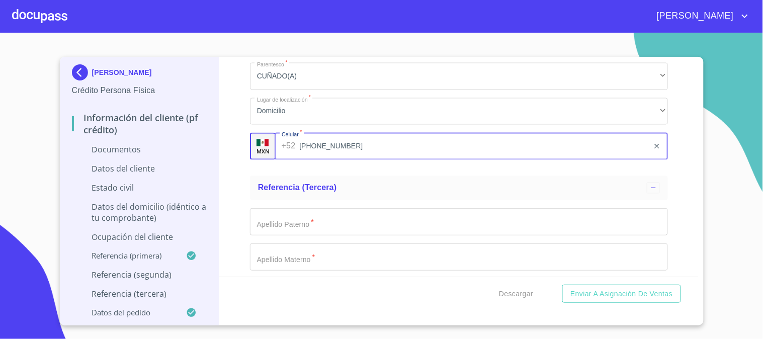
scroll to position [3513, 0]
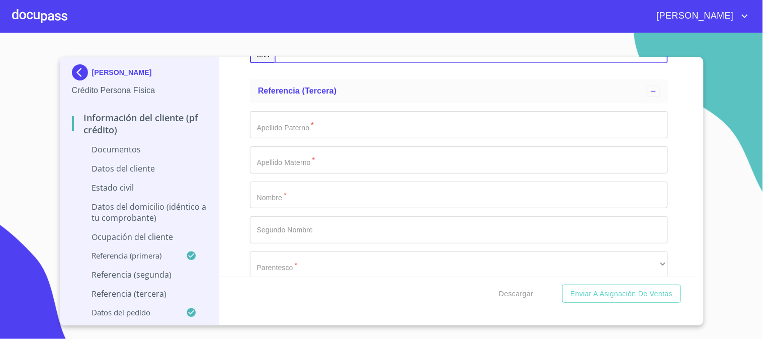
type input "[PHONE_NUMBER]"
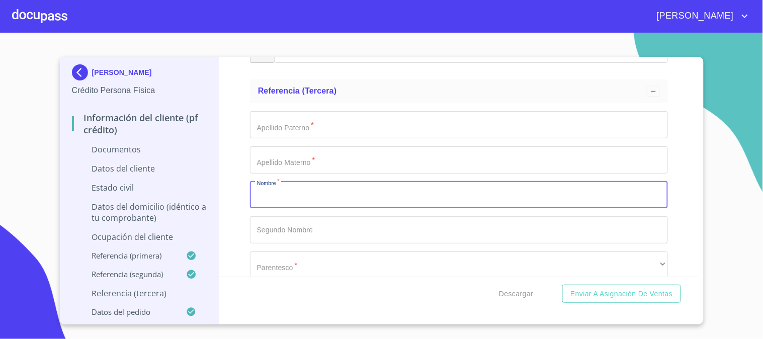
type input "Y"
type input "YARA"
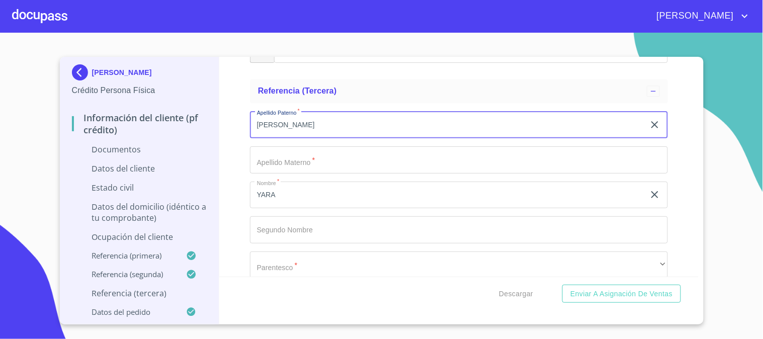
type input "[PERSON_NAME]"
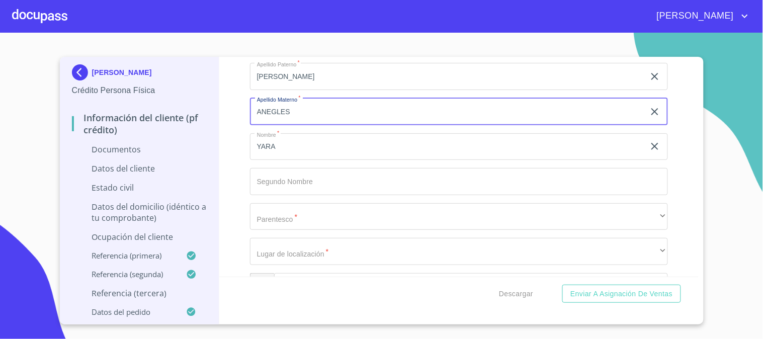
scroll to position [3624, 0]
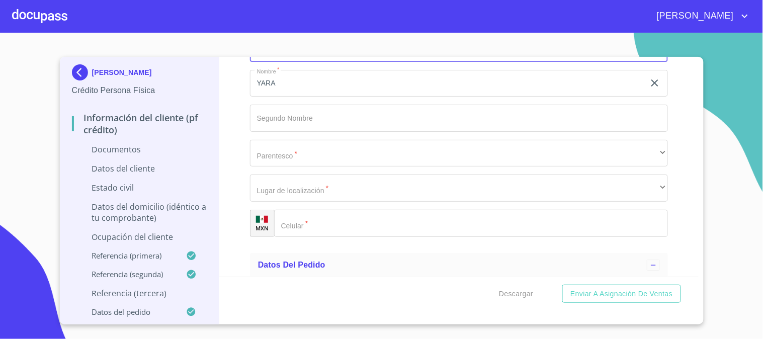
type input "ANEGLES"
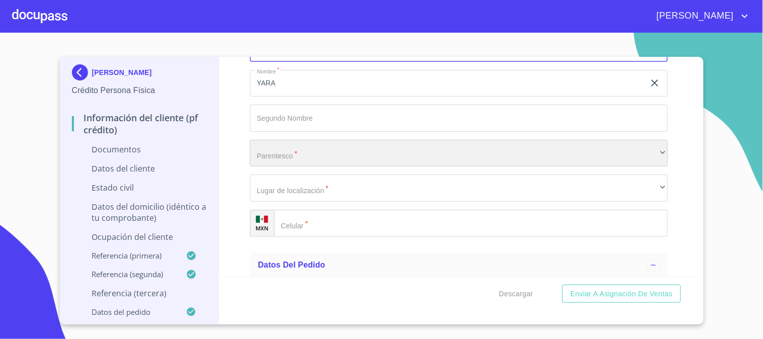
click at [323, 151] on div "​" at bounding box center [459, 153] width 418 height 27
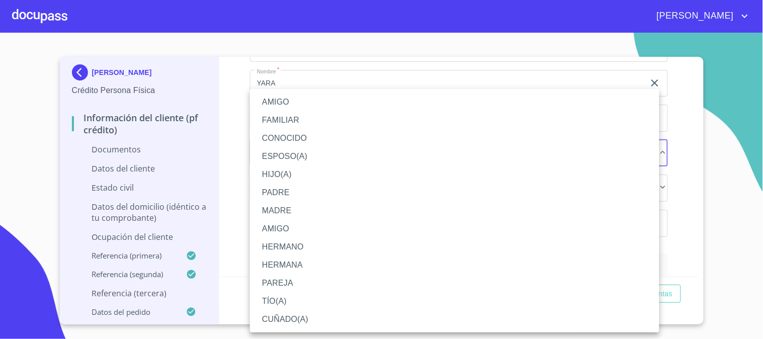
click at [313, 258] on li "HERMANA" at bounding box center [454, 265] width 409 height 18
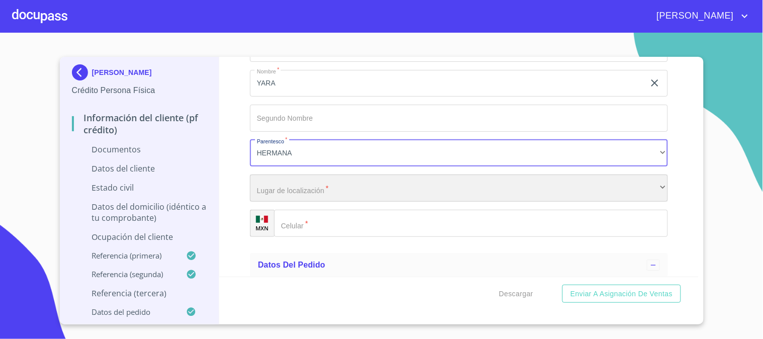
click at [338, 186] on div "​" at bounding box center [459, 187] width 418 height 27
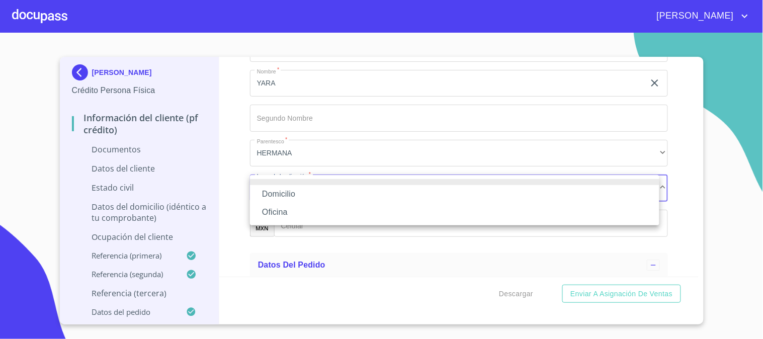
click at [337, 193] on li "Domicilio" at bounding box center [454, 194] width 409 height 18
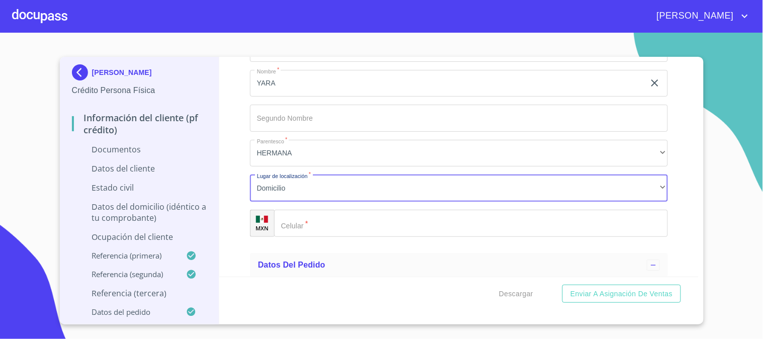
click at [342, 220] on input "Documento de identificación   *" at bounding box center [471, 223] width 394 height 27
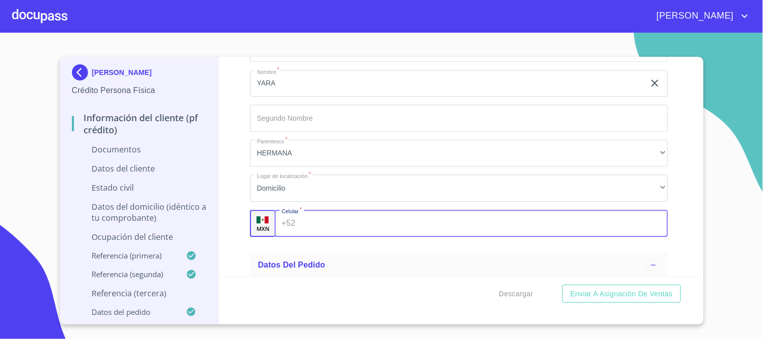
type input "3"
type input "[PHONE_NUMBER]"
click at [218, 243] on div "[PERSON_NAME] Crédito Persona Física Información del cliente (PF crédito) Docum…" at bounding box center [140, 191] width 160 height 268
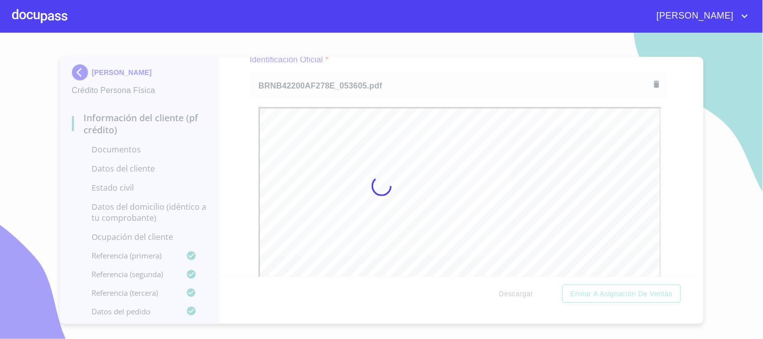
scroll to position [0, 0]
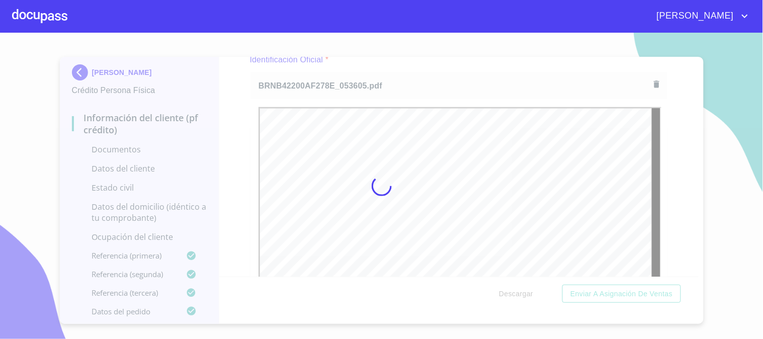
drag, startPoint x: 239, startPoint y: 142, endPoint x: 438, endPoint y: 212, distance: 211.0
click at [239, 142] on div at bounding box center [381, 186] width 763 height 306
click at [694, 272] on div at bounding box center [381, 186] width 763 height 306
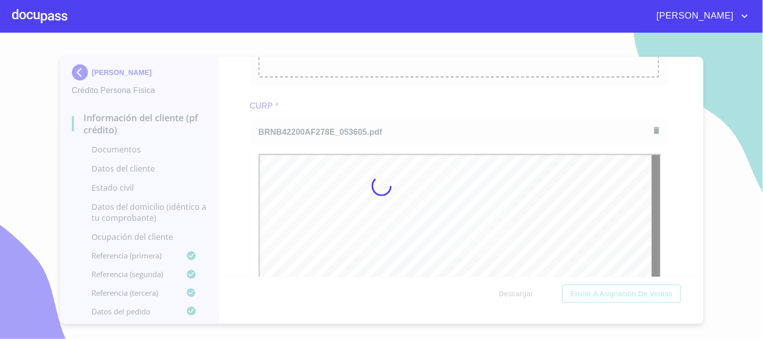
drag, startPoint x: 227, startPoint y: 169, endPoint x: 242, endPoint y: 180, distance: 18.4
click at [227, 169] on div at bounding box center [381, 186] width 763 height 306
click at [247, 167] on div at bounding box center [381, 186] width 763 height 306
click at [693, 269] on div at bounding box center [381, 186] width 763 height 306
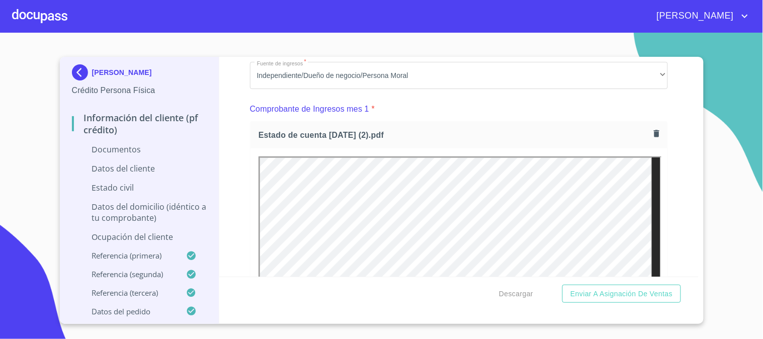
drag, startPoint x: 686, startPoint y: 114, endPoint x: 661, endPoint y: 136, distance: 33.2
click at [686, 115] on div "Información del cliente (PF crédito) Documentos Documento de identificación   *…" at bounding box center [458, 167] width 479 height 220
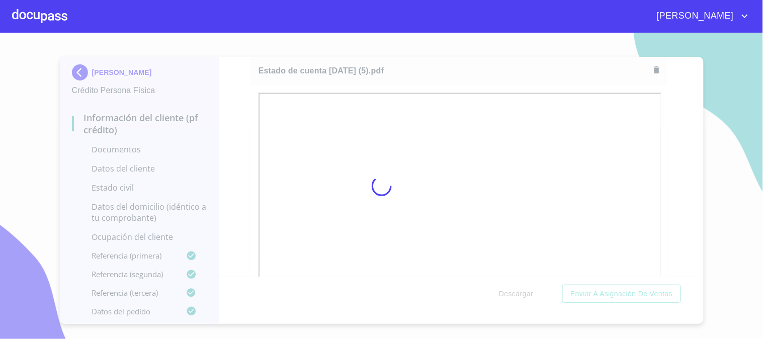
click at [676, 134] on div at bounding box center [381, 186] width 763 height 306
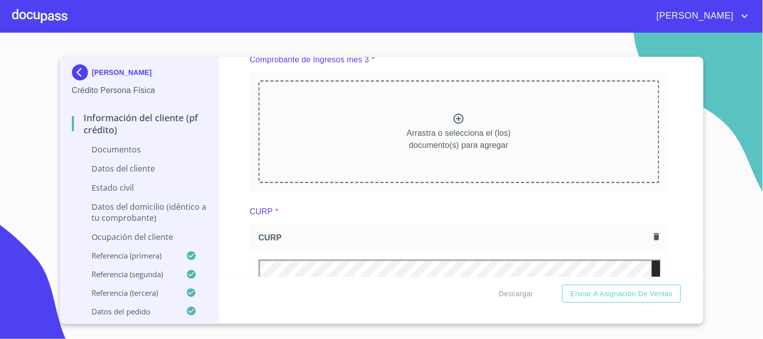
scroll to position [1876, 0]
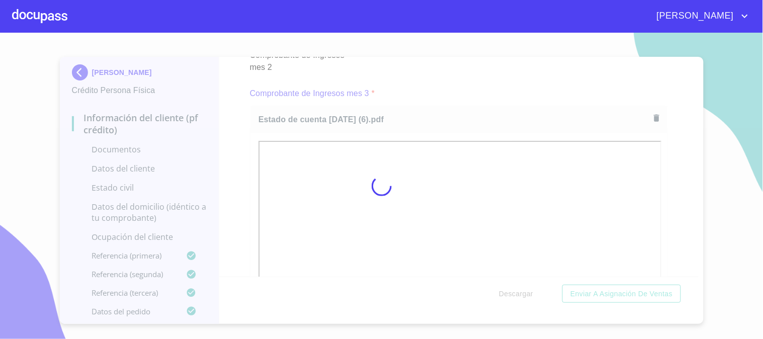
click at [243, 132] on div at bounding box center [381, 186] width 763 height 306
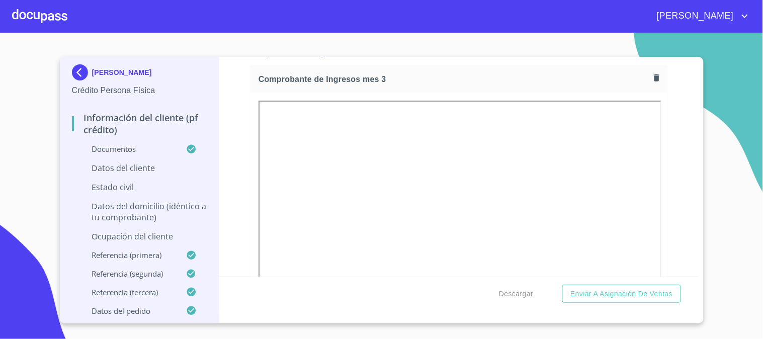
scroll to position [1931, 0]
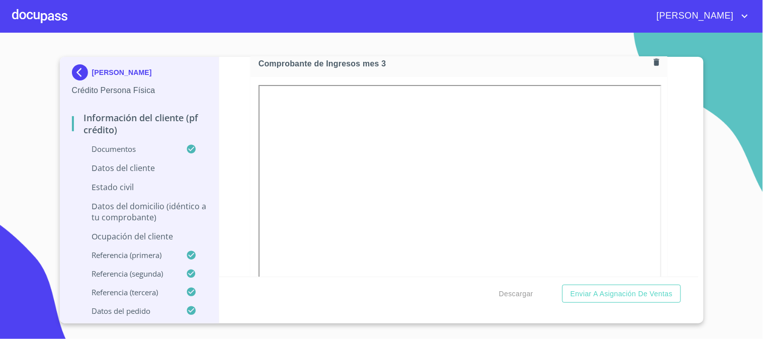
click at [136, 173] on div "Datos del cliente" at bounding box center [139, 171] width 135 height 19
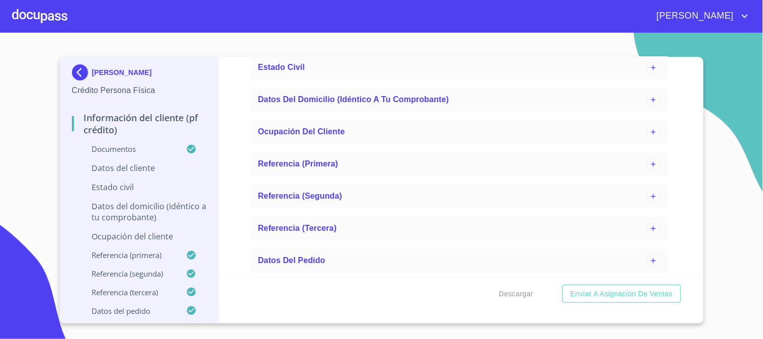
click at [132, 188] on p "Estado Civil" at bounding box center [139, 187] width 135 height 11
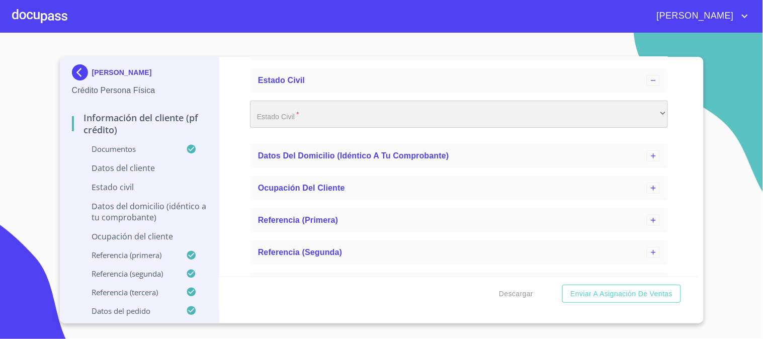
click at [342, 114] on div "​" at bounding box center [459, 114] width 418 height 27
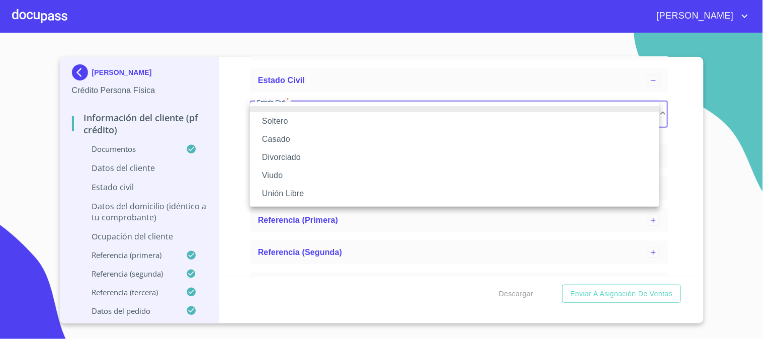
click at [344, 128] on li "Soltero" at bounding box center [454, 121] width 409 height 18
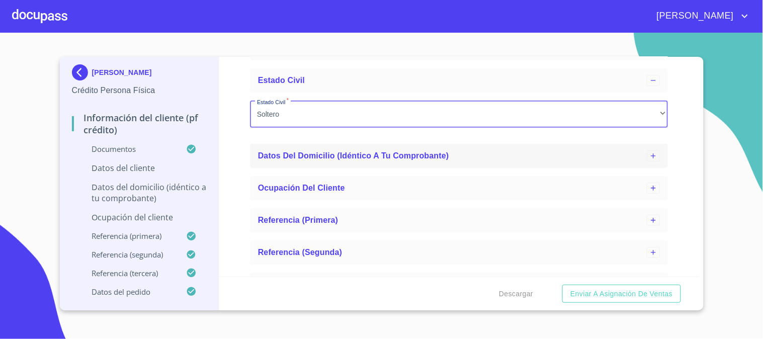
click at [354, 166] on div "Datos del domicilio (idéntico a tu comprobante)" at bounding box center [459, 156] width 418 height 24
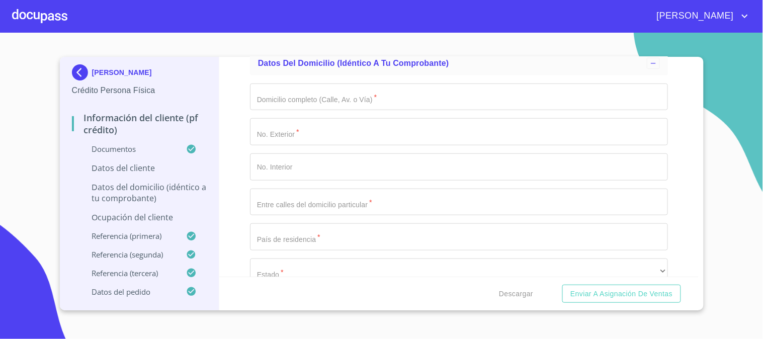
scroll to position [217, 0]
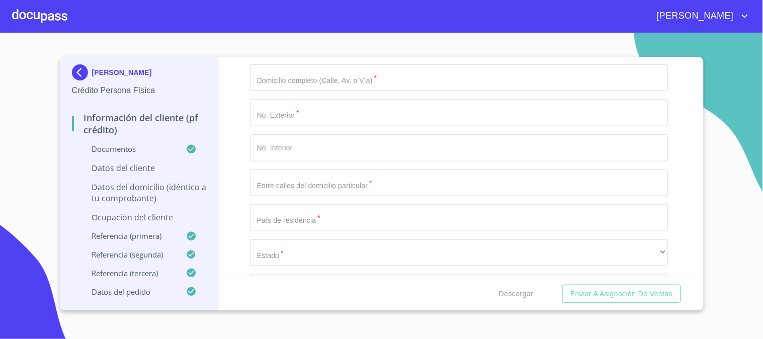
click at [147, 166] on p "Datos del cliente" at bounding box center [139, 167] width 135 height 11
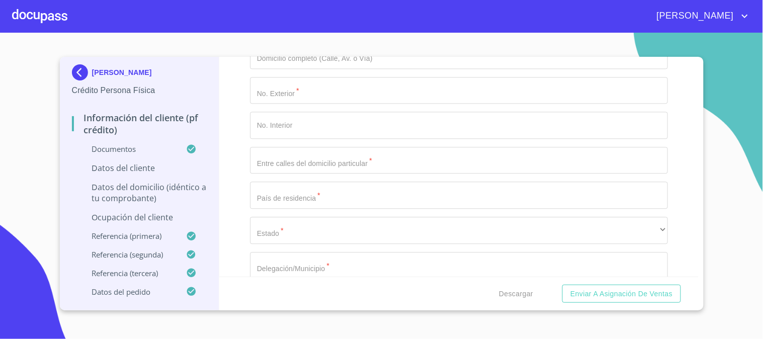
scroll to position [546, 0]
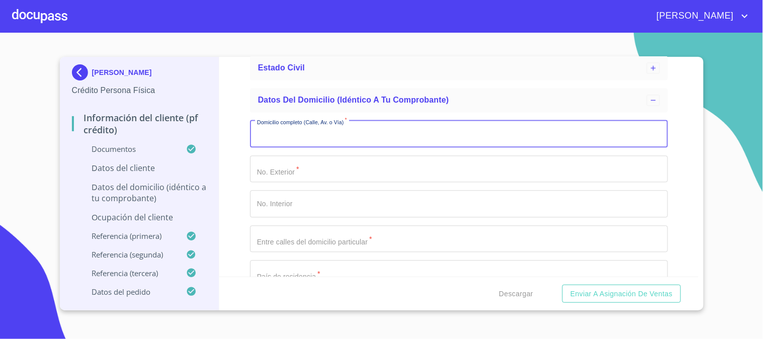
click at [353, 138] on input "Apellido Paterno   *" at bounding box center [459, 134] width 418 height 27
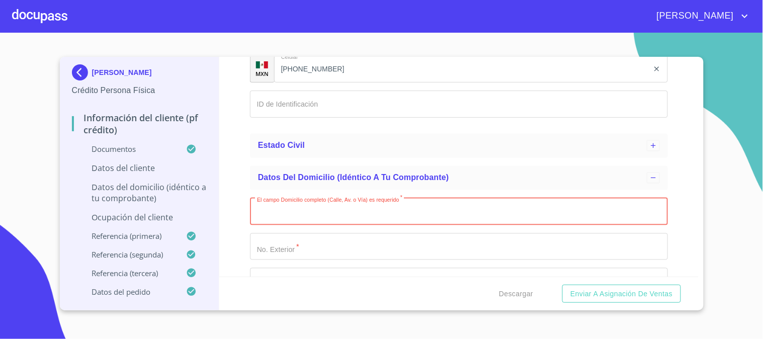
scroll to position [434, 0]
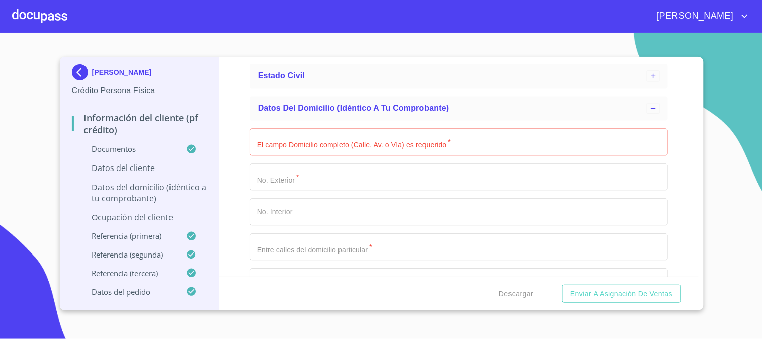
scroll to position [546, 0]
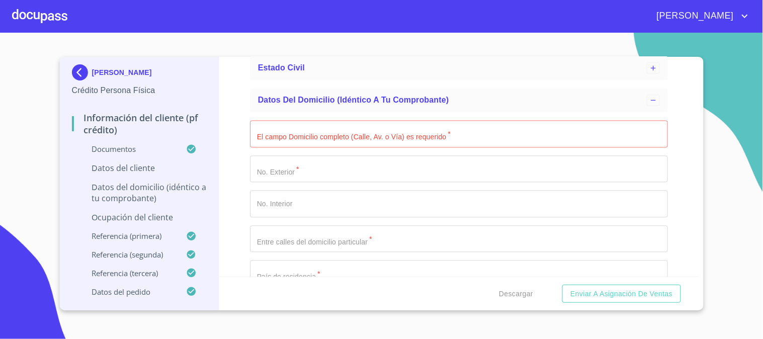
type input "1647513541"
click at [449, 141] on input "Apellido Paterno   *" at bounding box center [459, 134] width 418 height 27
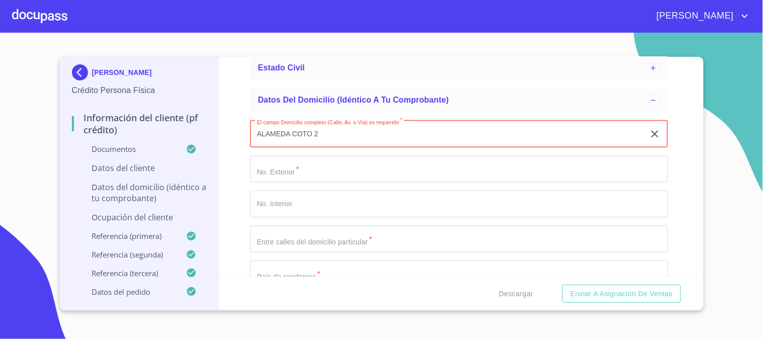
type input "ALAMEDA COTO 2"
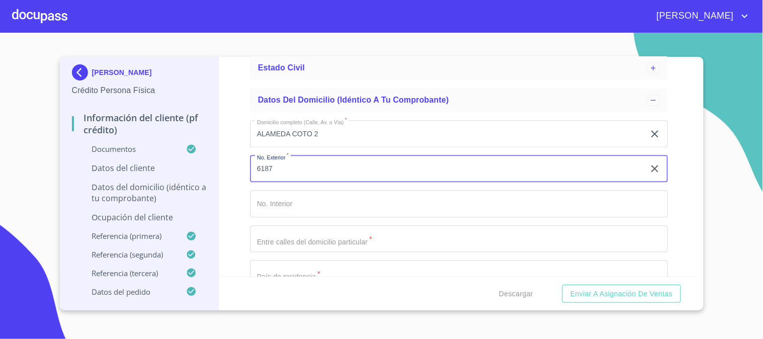
type input "6187"
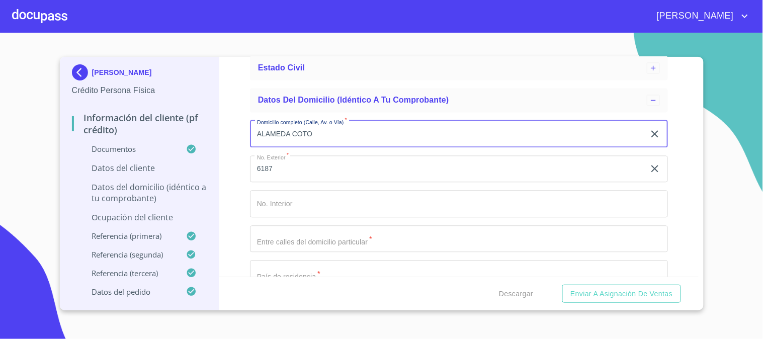
type input "ALAMEDA COTO"
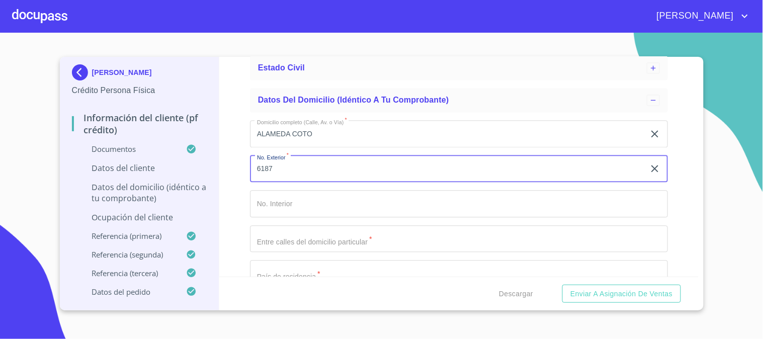
click at [364, 167] on input "6187" at bounding box center [447, 169] width 395 height 27
click at [360, 188] on div "Domicilio completo (Calle, Av. o Vía)   * [STREET_ADDRESS] Exterior   * COTO 2…" at bounding box center [459, 309] width 418 height 393
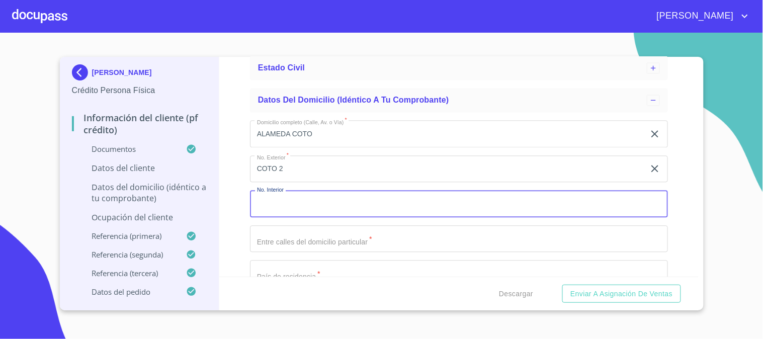
click at [344, 183] on div "Domicilio completo (Calle, Av. o Vía)   * [STREET_ADDRESS] Exterior   * COTO 2…" at bounding box center [459, 309] width 418 height 393
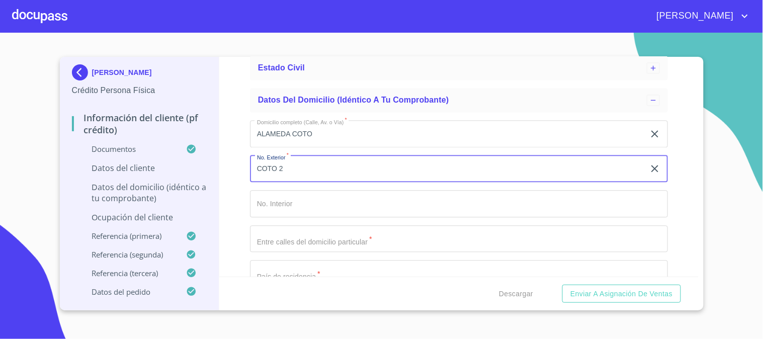
click at [335, 162] on input "COTO 2" at bounding box center [447, 169] width 395 height 27
type input "C"
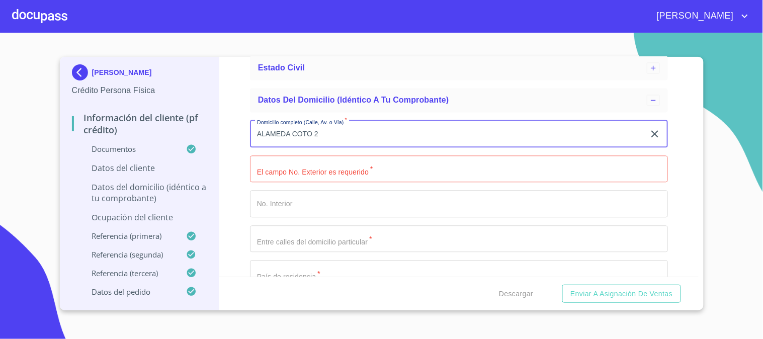
type input "ALAMEDA COTO 2"
click at [338, 169] on input "Apellido Paterno   *" at bounding box center [459, 169] width 418 height 27
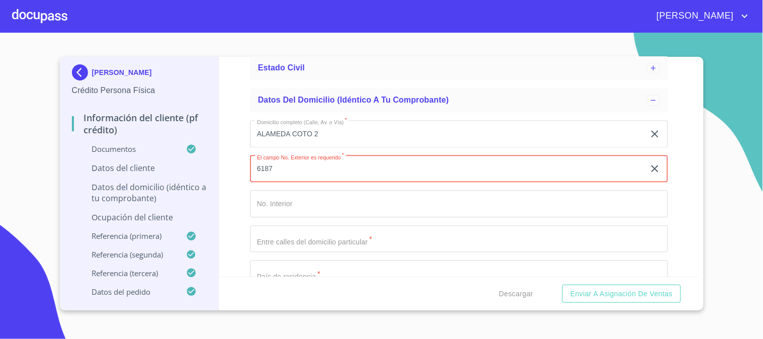
type input "6187"
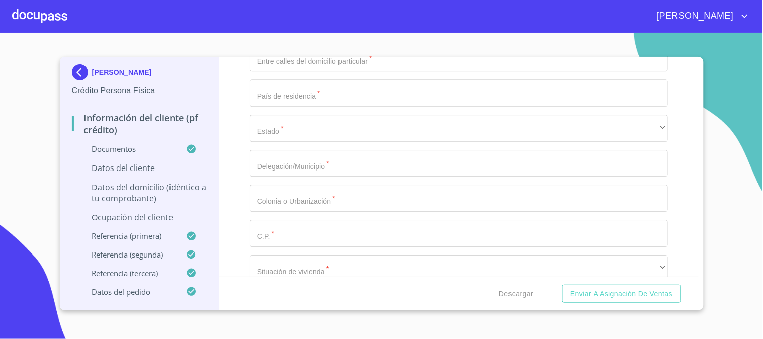
scroll to position [658, 0]
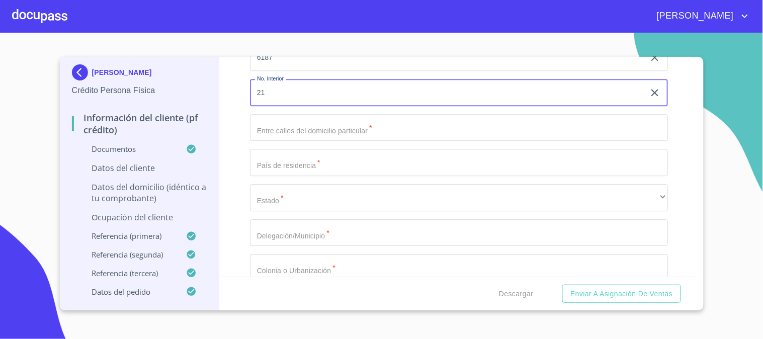
type input "21"
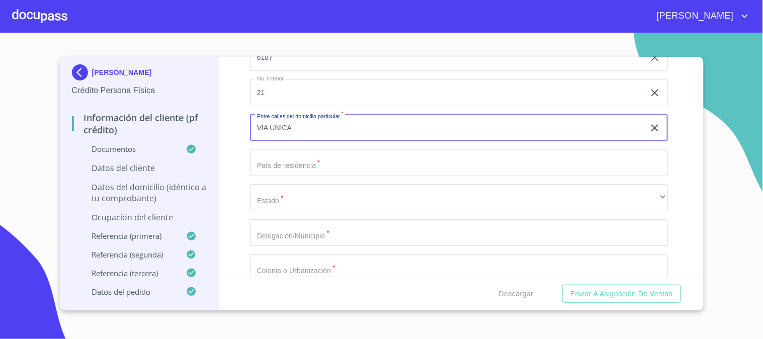
type input "VIA UNICA"
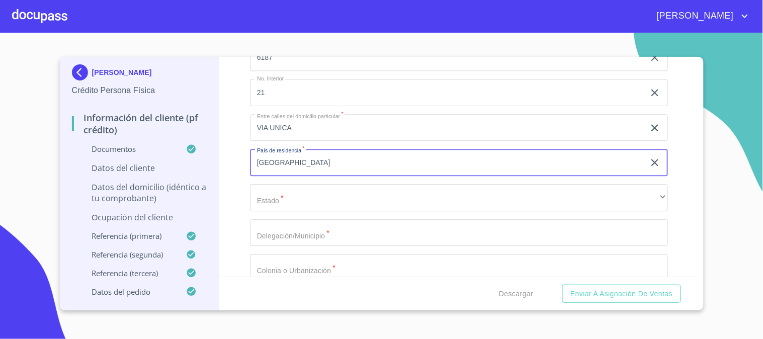
type input "[GEOGRAPHIC_DATA]"
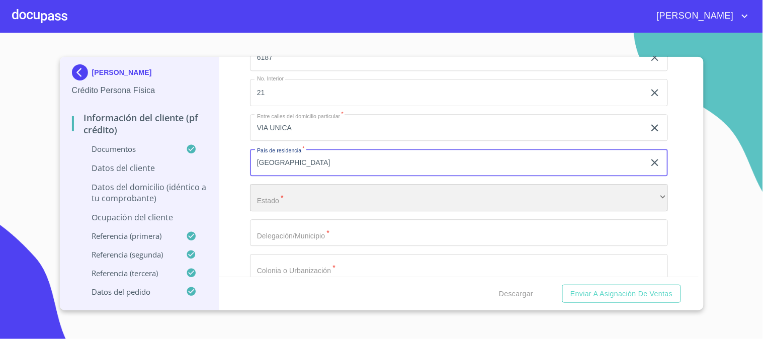
click at [283, 189] on div "​" at bounding box center [459, 197] width 418 height 27
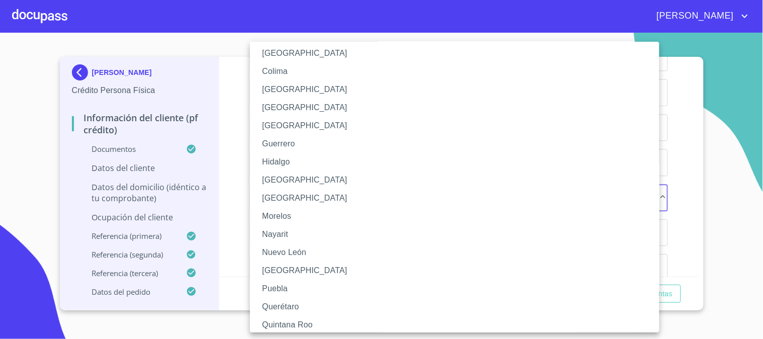
scroll to position [246, 0]
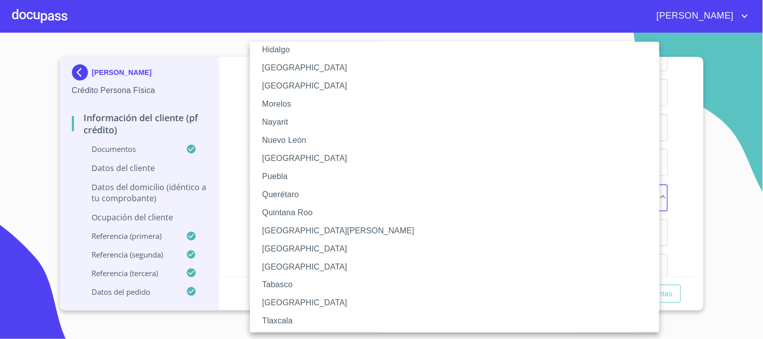
click at [690, 120] on div at bounding box center [381, 169] width 763 height 339
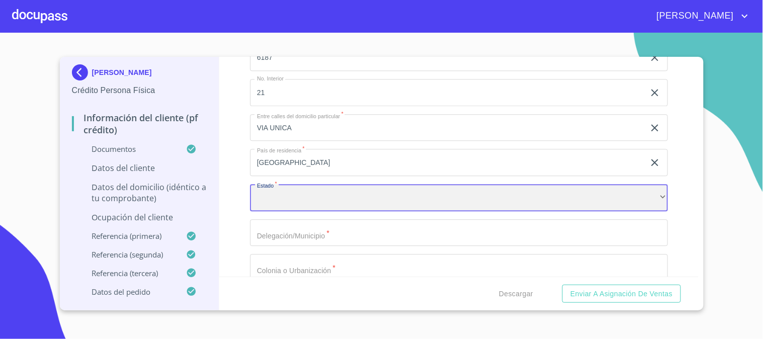
click at [344, 196] on div "​" at bounding box center [459, 197] width 418 height 27
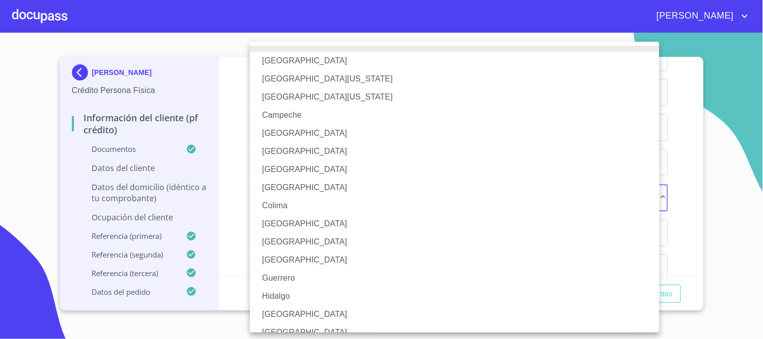
click at [325, 312] on li "[GEOGRAPHIC_DATA]" at bounding box center [459, 314] width 418 height 18
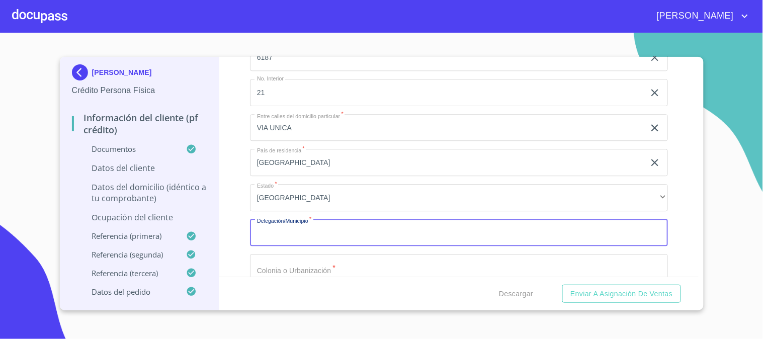
click at [336, 234] on input "Apellido Paterno   *" at bounding box center [459, 232] width 418 height 27
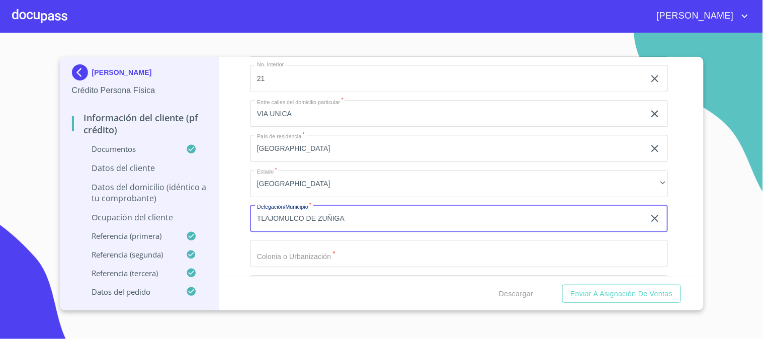
scroll to position [714, 0]
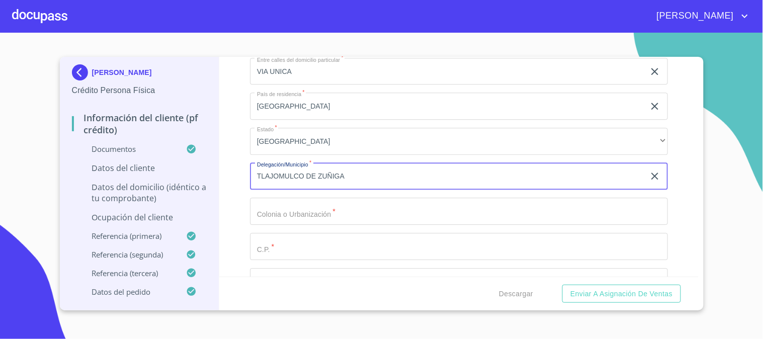
type input "TLAJOMULCO DE ZUÑIGA"
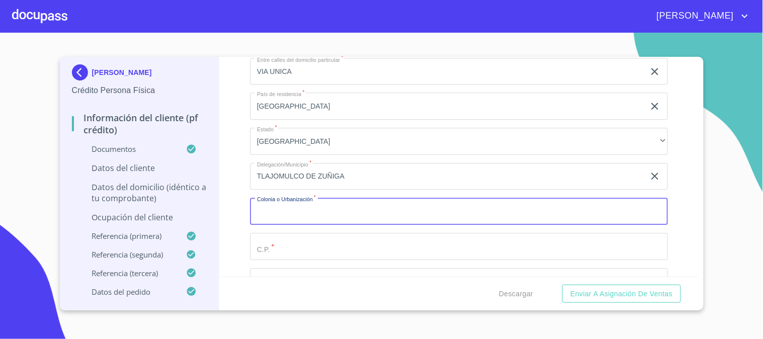
click at [339, 216] on input "Apellido Paterno   *" at bounding box center [459, 211] width 418 height 27
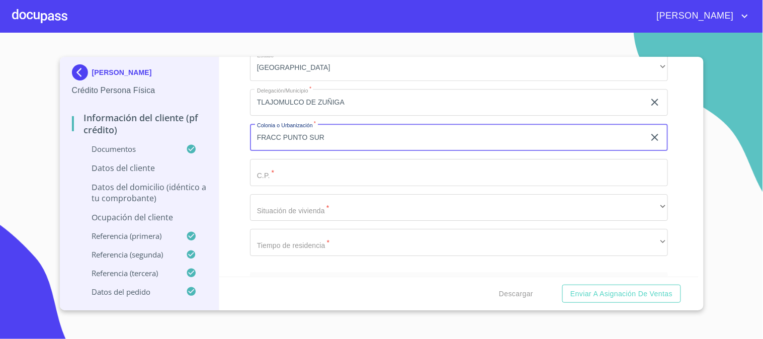
scroll to position [770, 0]
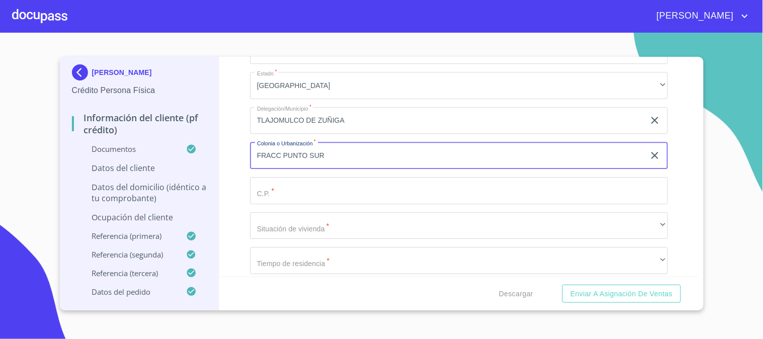
type input "FRACC PUNTO SUR"
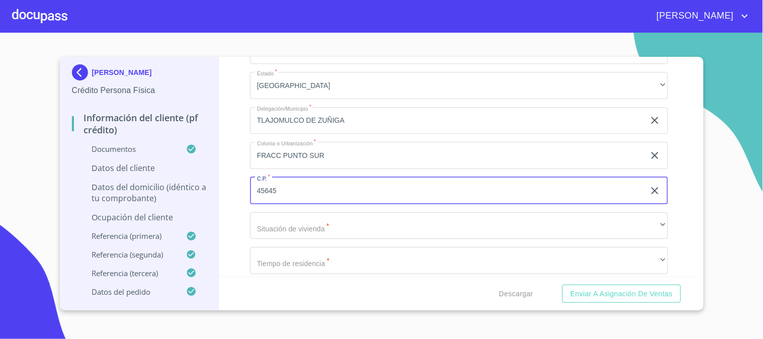
scroll to position [826, 0]
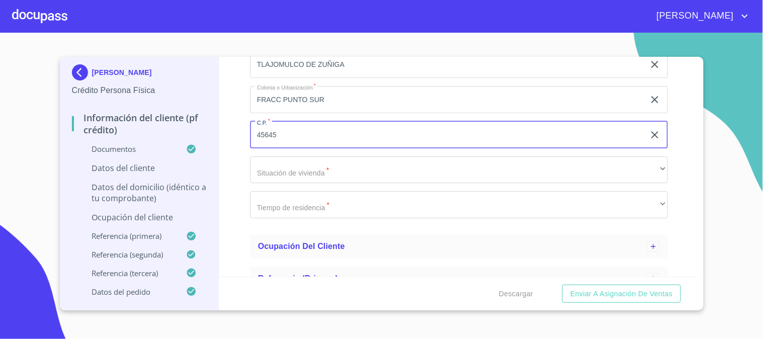
type input "45645"
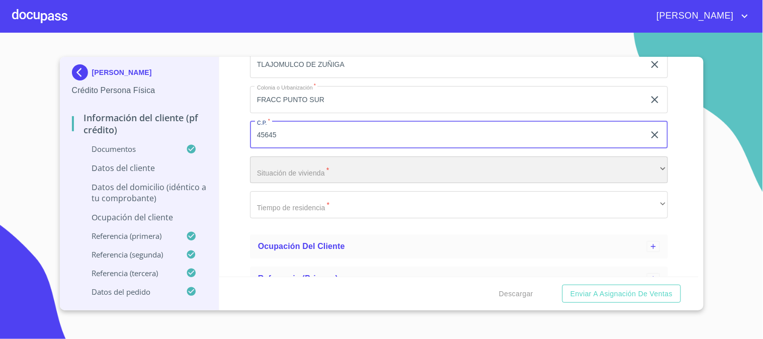
click at [355, 177] on div "​" at bounding box center [459, 169] width 418 height 27
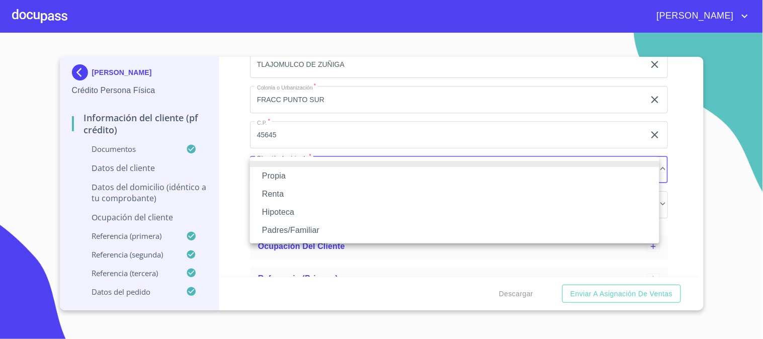
click at [354, 177] on li "Propia" at bounding box center [454, 176] width 409 height 18
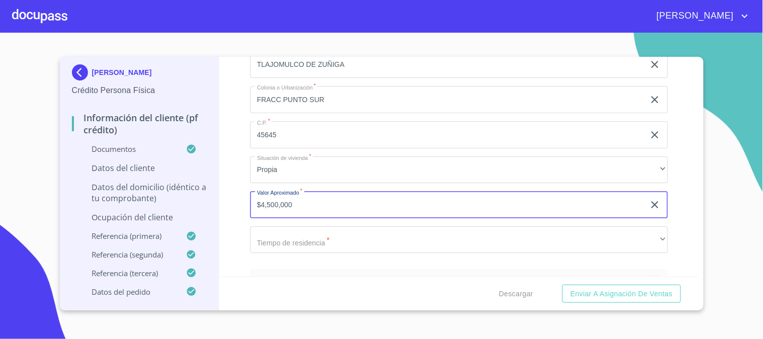
scroll to position [881, 0]
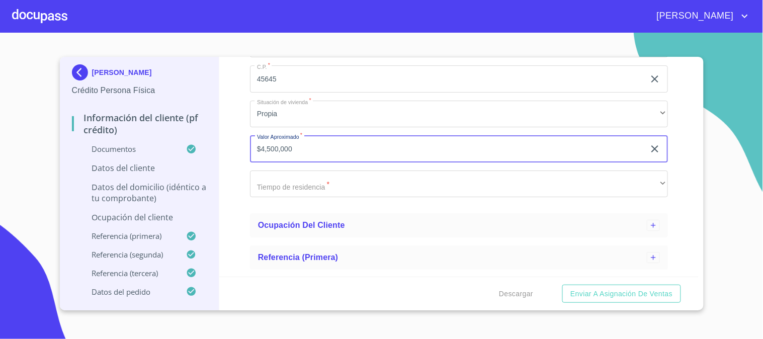
type input "$4,500,000"
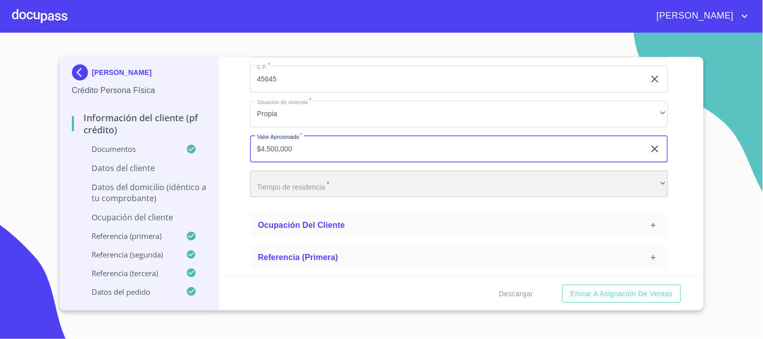
click at [364, 192] on div "​" at bounding box center [459, 183] width 418 height 27
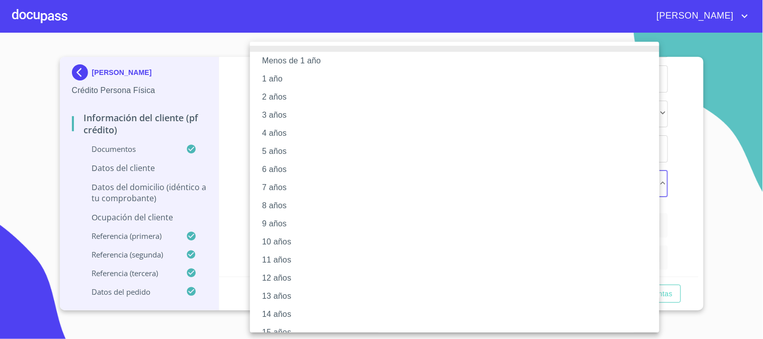
click at [339, 223] on li "9 años" at bounding box center [459, 224] width 418 height 18
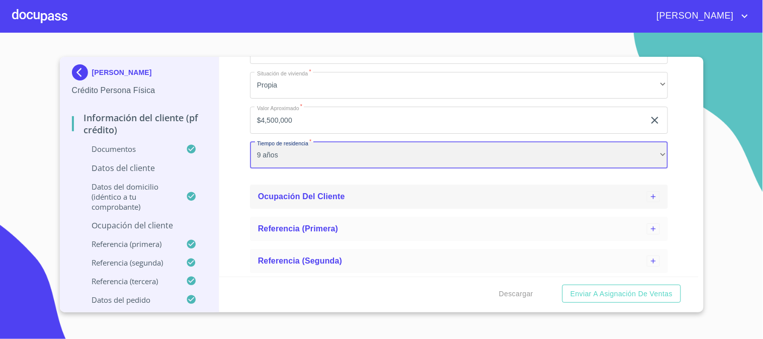
scroll to position [937, 0]
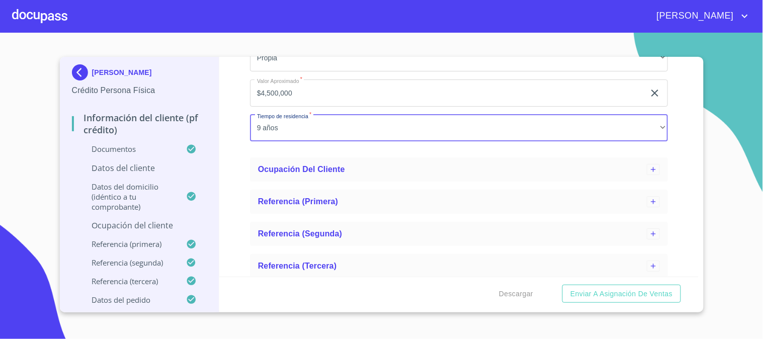
click at [162, 225] on p "Ocupación del Cliente" at bounding box center [139, 225] width 135 height 11
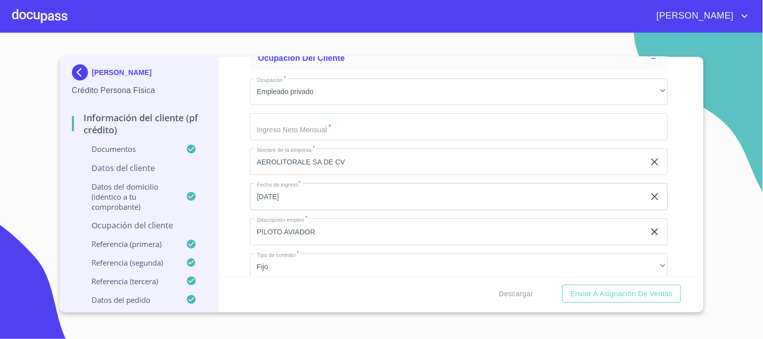
scroll to position [621, 0]
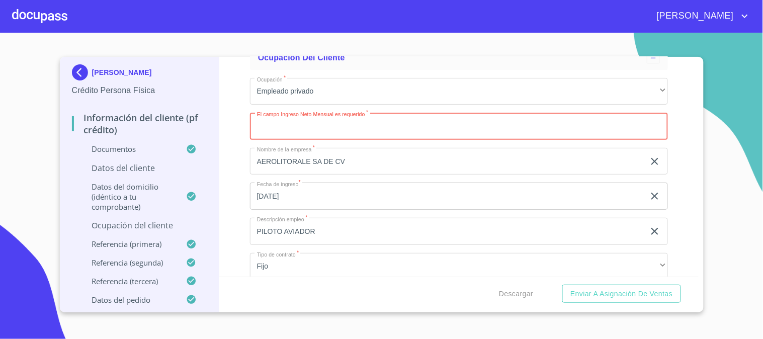
click at [315, 127] on input "Domicilio completo (Calle, Av. o Vía)   *" at bounding box center [459, 126] width 418 height 27
paste input "120000.00"
click at [683, 81] on div "Información del cliente (PF crédito) Documentos Datos del cliente Estado Civil …" at bounding box center [458, 167] width 479 height 220
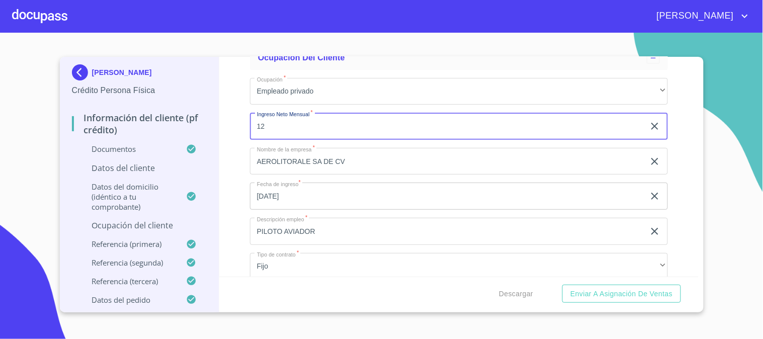
type input "1"
type input "120000"
click at [245, 157] on div "Información del cliente (PF crédito) Documentos Datos del cliente Estado Civil …" at bounding box center [458, 167] width 479 height 220
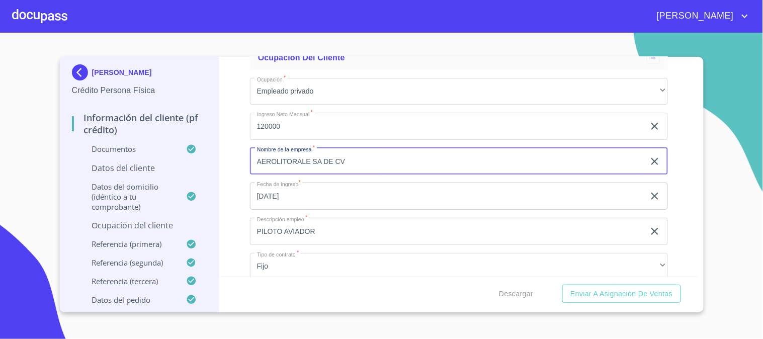
click at [309, 160] on input "AEROLITORALE SA DE CV" at bounding box center [447, 161] width 395 height 27
type input "AEROLITORAL SA DE CV"
click at [667, 109] on div "Información del cliente (PF crédito) Documentos Datos del cliente Estado Civil …" at bounding box center [458, 167] width 479 height 220
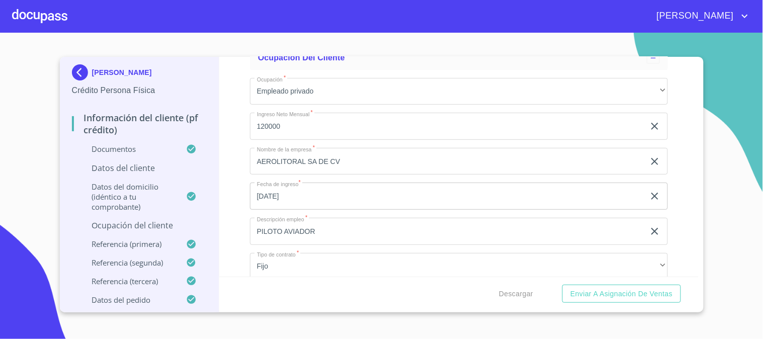
scroll to position [733, 0]
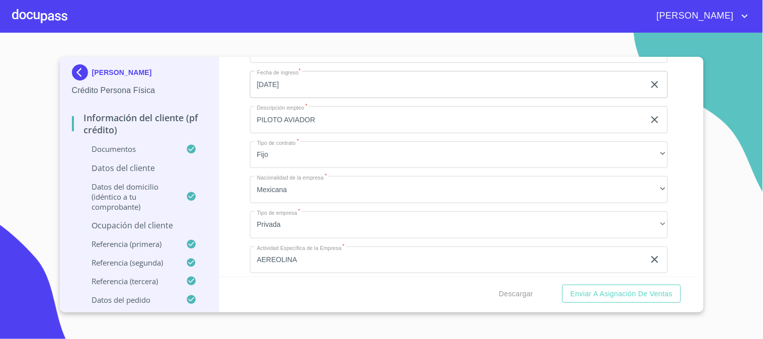
click at [156, 166] on p "Datos del cliente" at bounding box center [139, 167] width 135 height 11
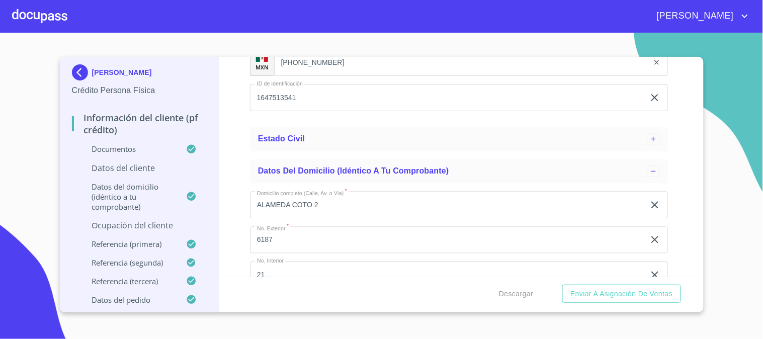
scroll to position [471, 0]
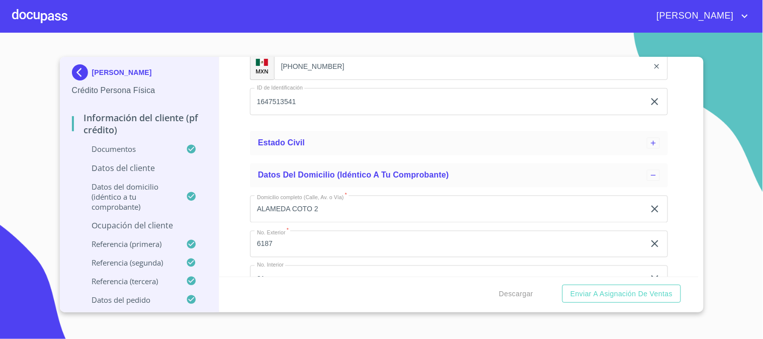
click at [113, 167] on p "Datos del cliente" at bounding box center [139, 167] width 135 height 11
click at [137, 224] on p "Ocupación del Cliente" at bounding box center [139, 225] width 135 height 11
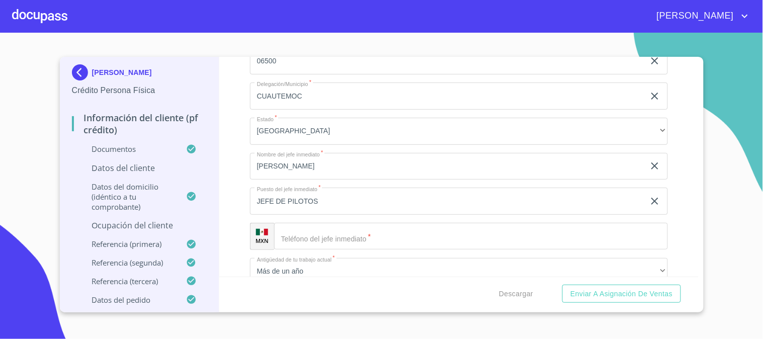
scroll to position [1142, 0]
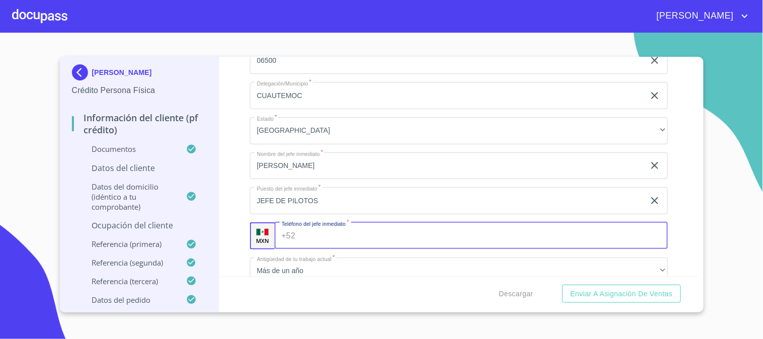
click at [469, 230] on input "Domicilio completo (Calle, Av. o Vía)   *" at bounding box center [483, 235] width 369 height 27
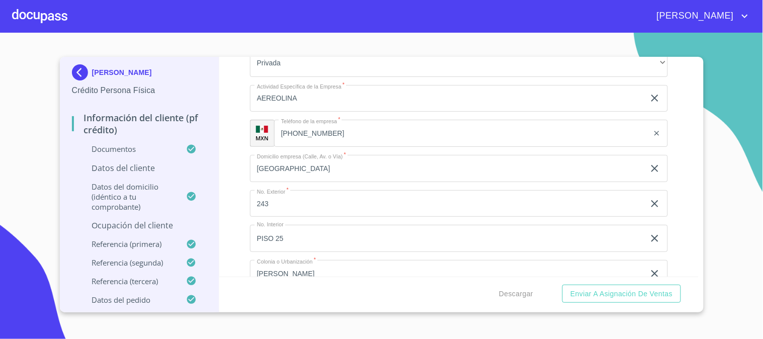
scroll to position [862, 0]
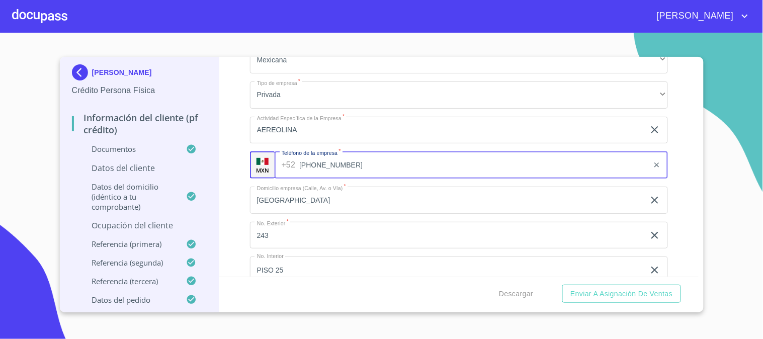
drag, startPoint x: 358, startPoint y: 168, endPoint x: 295, endPoint y: 165, distance: 63.0
click at [295, 165] on div "[PHONE_NUMBER] ​" at bounding box center [471, 164] width 393 height 27
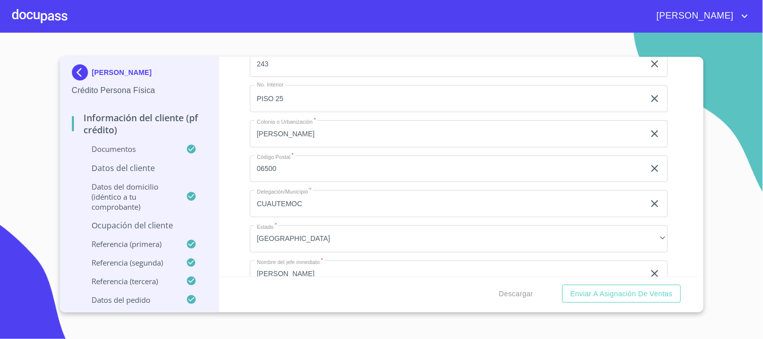
scroll to position [1198, 0]
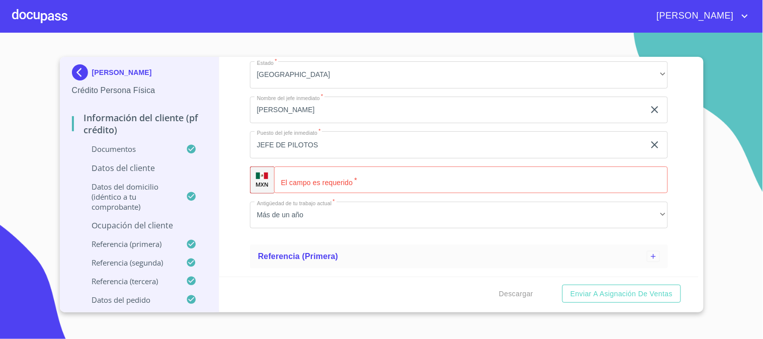
click at [352, 180] on input "Domicilio completo (Calle, Av. o Vía)   *" at bounding box center [471, 179] width 394 height 27
paste input "[PHONE_NUMBER]"
type input "[PHONE_NUMBER]"
click at [234, 204] on div "Información del cliente (PF crédito) Documentos Datos del cliente Estado Civil …" at bounding box center [458, 167] width 479 height 220
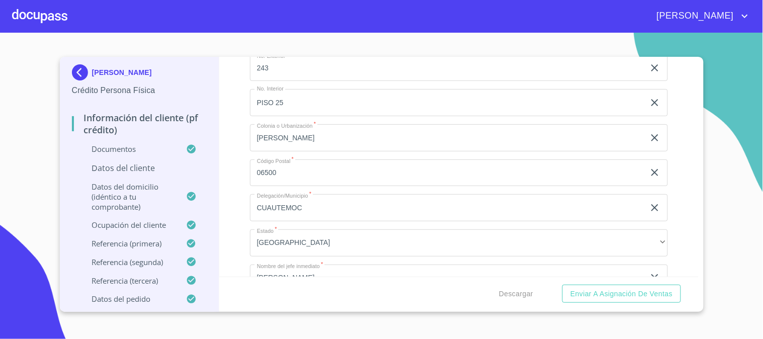
click at [120, 166] on p "Datos del cliente" at bounding box center [139, 167] width 135 height 11
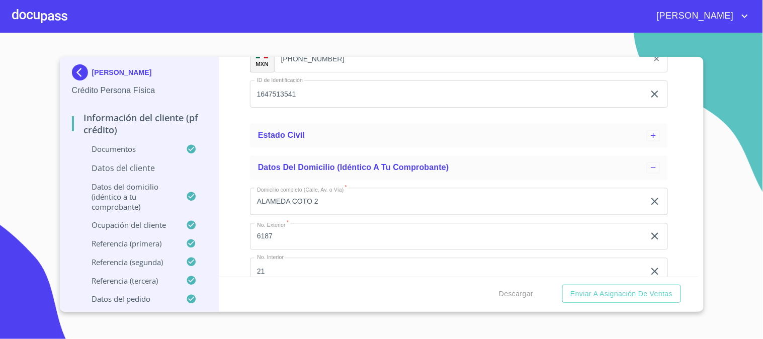
scroll to position [478, 0]
click at [143, 164] on p "Datos del cliente" at bounding box center [139, 167] width 135 height 11
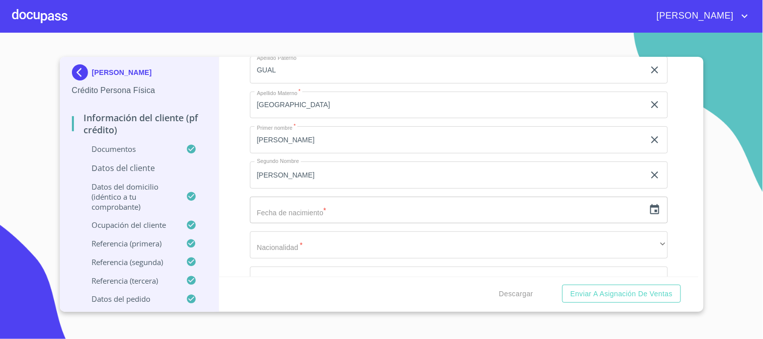
scroll to position [142, 0]
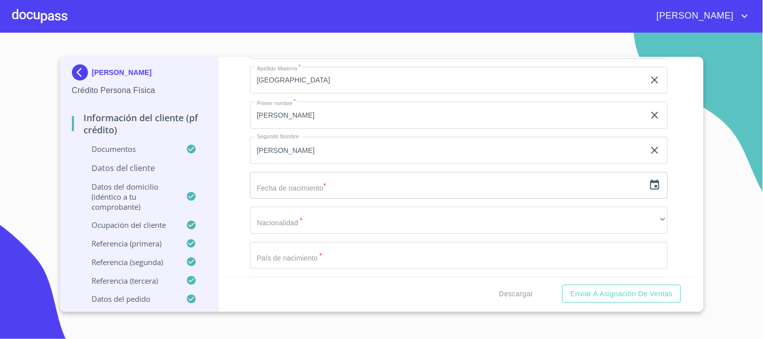
click at [650, 183] on icon "button" at bounding box center [654, 185] width 9 height 10
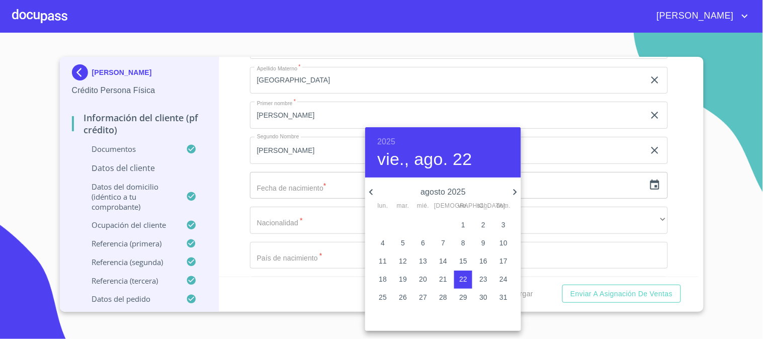
click at [380, 137] on h6 "2025" at bounding box center [386, 142] width 18 height 14
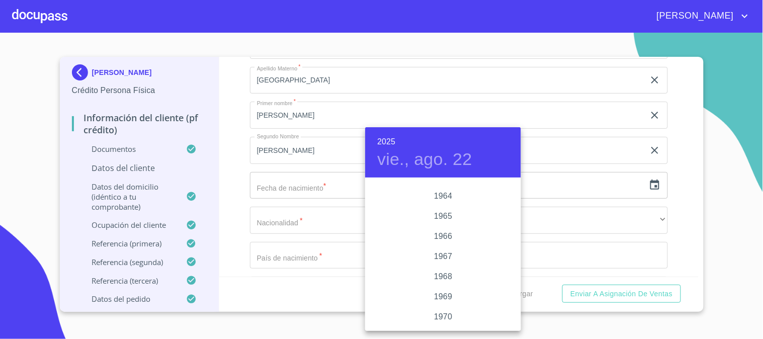
scroll to position [889, 0]
click at [449, 242] on div "1972" at bounding box center [443, 245] width 156 height 20
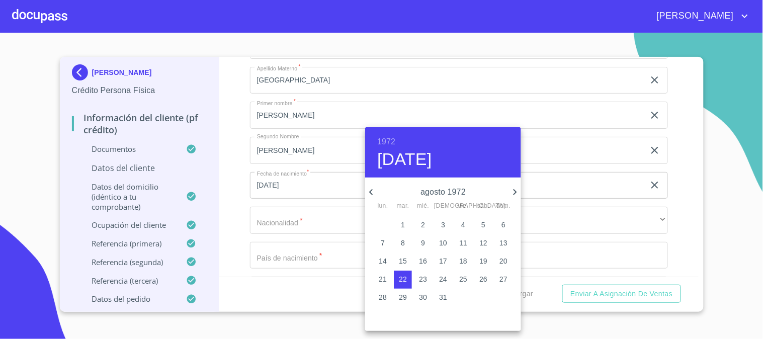
click at [512, 193] on icon "button" at bounding box center [515, 192] width 12 height 12
click at [420, 282] on p "22" at bounding box center [423, 279] width 8 height 10
type input "22 de nov. de 1972"
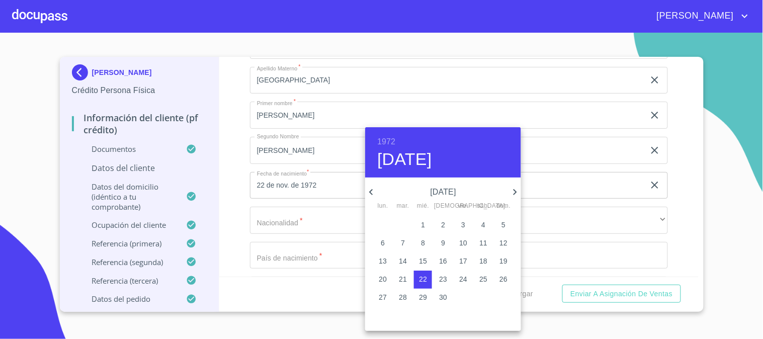
click at [319, 211] on div at bounding box center [381, 169] width 763 height 339
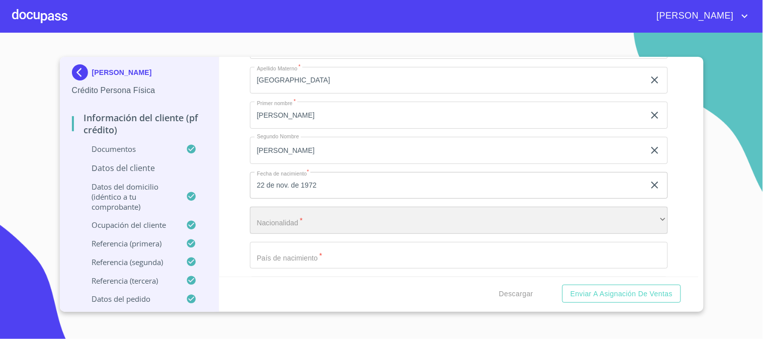
click at [318, 224] on div "​" at bounding box center [459, 220] width 418 height 27
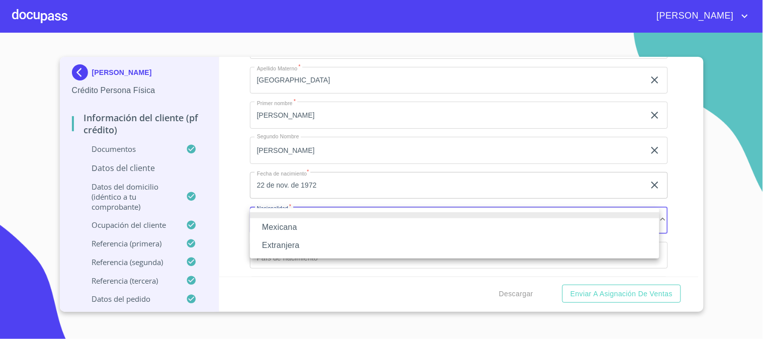
click at [318, 224] on li "Mexicana" at bounding box center [454, 227] width 409 height 18
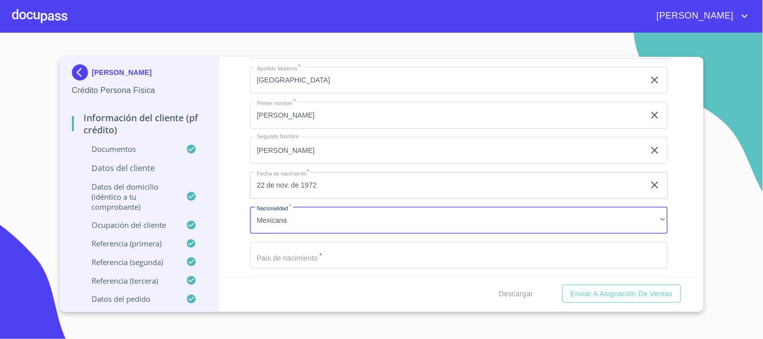
click at [329, 59] on input "Apellido Paterno   *" at bounding box center [447, 45] width 395 height 27
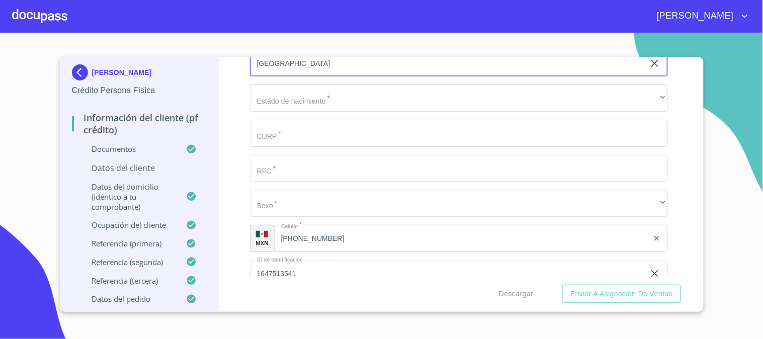
scroll to position [310, 0]
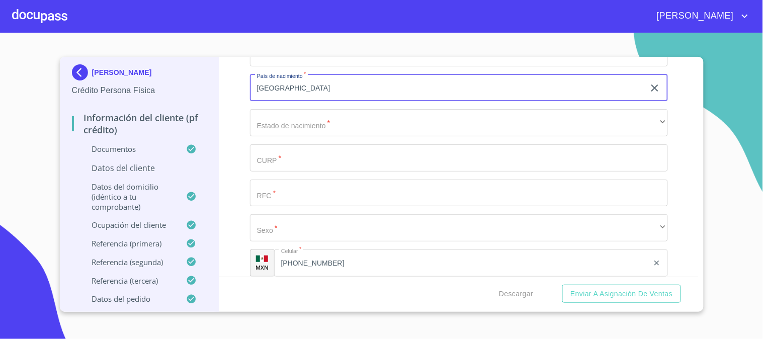
type input "[GEOGRAPHIC_DATA]"
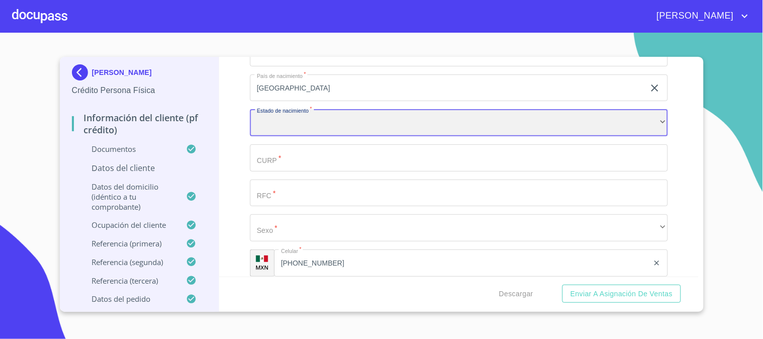
click at [329, 114] on div "​" at bounding box center [459, 122] width 418 height 27
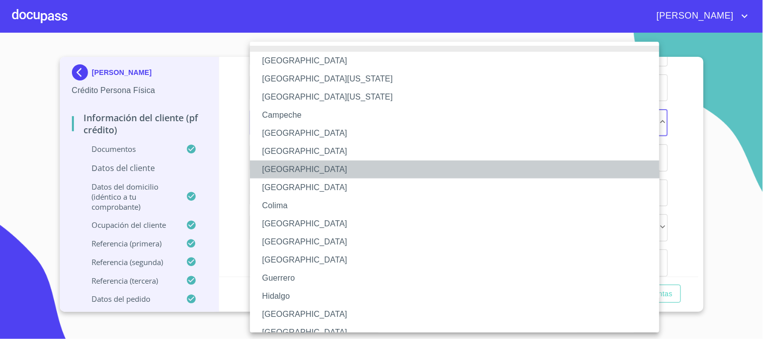
click at [359, 171] on li "[GEOGRAPHIC_DATA]" at bounding box center [459, 169] width 418 height 18
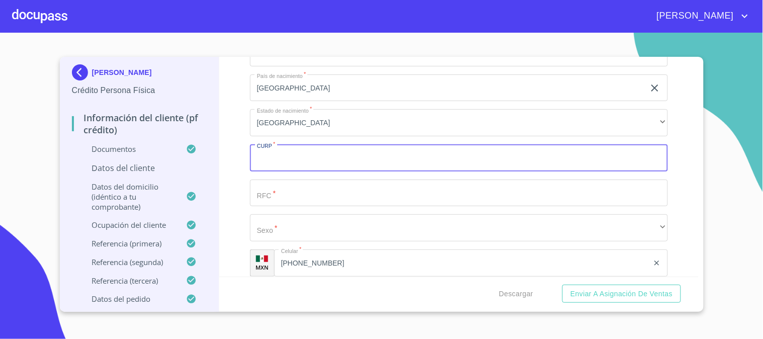
click at [330, 144] on input "Apellido Paterno   *" at bounding box center [459, 157] width 418 height 27
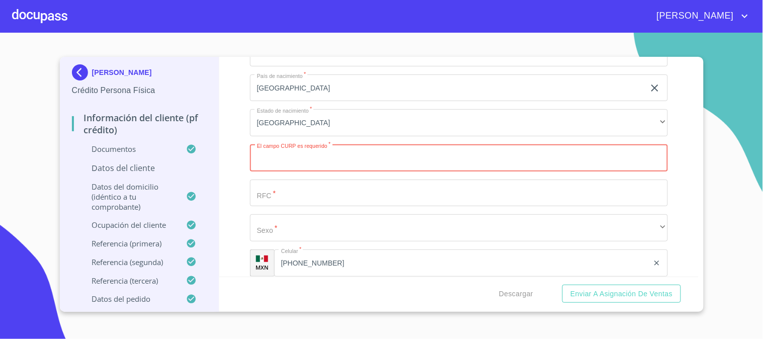
click at [358, 161] on input "Apellido Paterno   *" at bounding box center [459, 157] width 418 height 27
paste input "GUAH721122HDFLNM05"
type input "GUAH721122HDFLNM05"
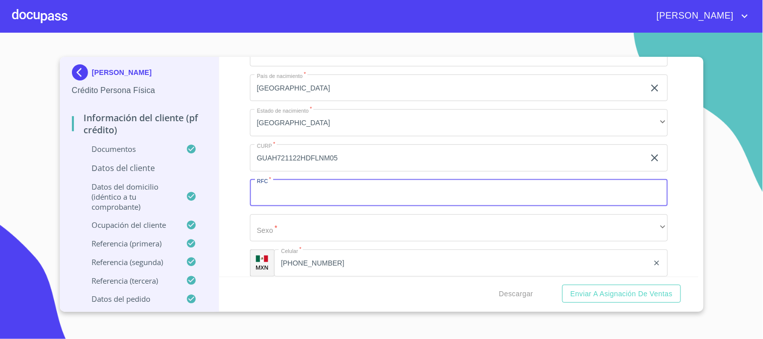
paste input "GUAH721122"
click at [326, 193] on input "GUAH721122" at bounding box center [447, 193] width 395 height 27
paste input "V28"
type input "GUAH721122V28"
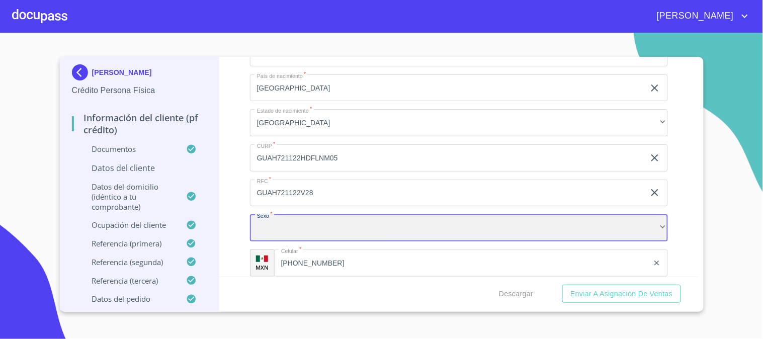
click at [317, 230] on div "​" at bounding box center [459, 227] width 418 height 27
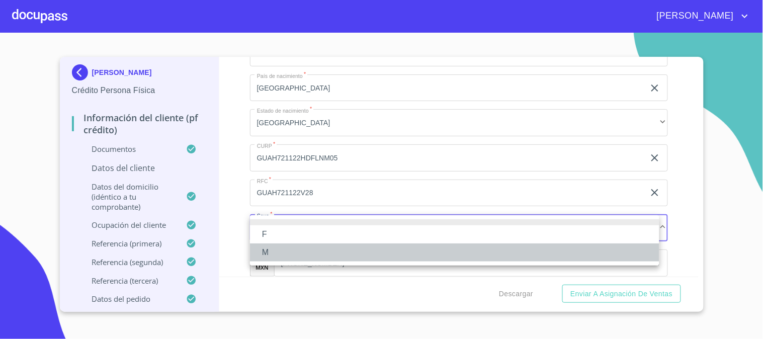
click at [290, 248] on li "M" at bounding box center [454, 252] width 409 height 18
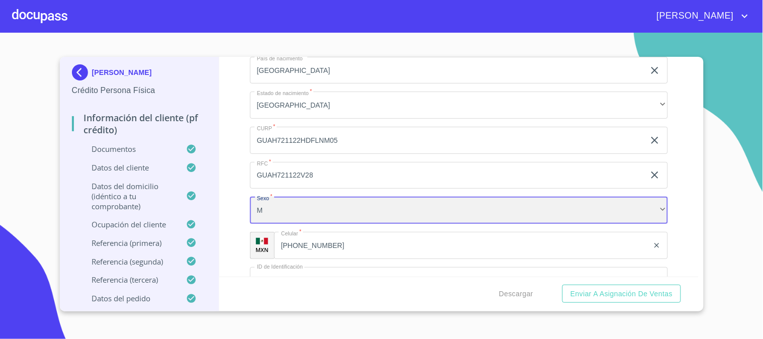
scroll to position [0, 0]
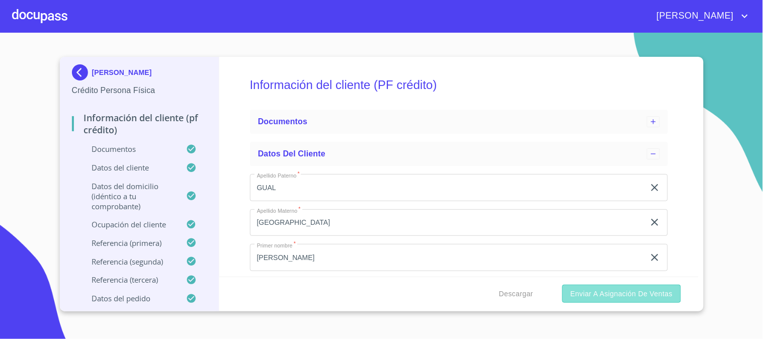
click at [629, 295] on span "Enviar a Asignación de Ventas" at bounding box center [621, 294] width 102 height 13
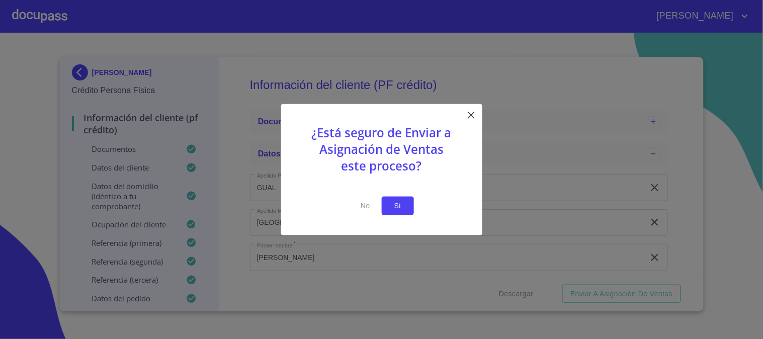
click at [407, 206] on button "Si" at bounding box center [398, 206] width 32 height 19
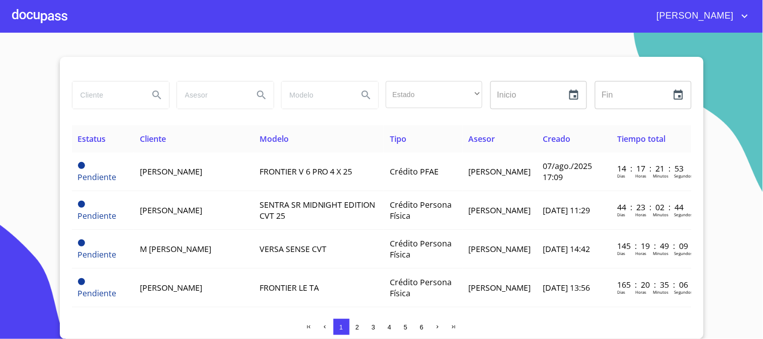
click at [31, 19] on div at bounding box center [39, 16] width 55 height 32
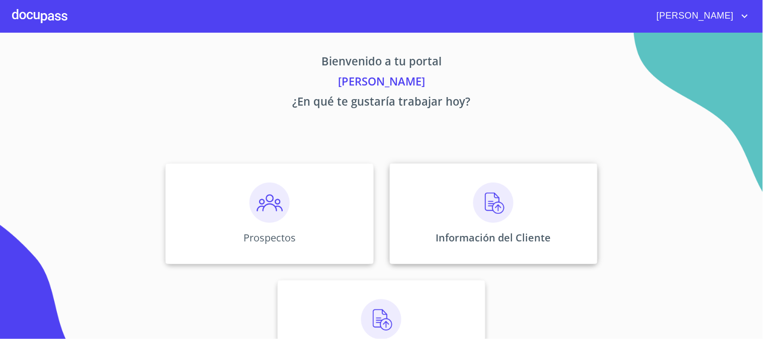
click at [478, 190] on img at bounding box center [493, 203] width 40 height 40
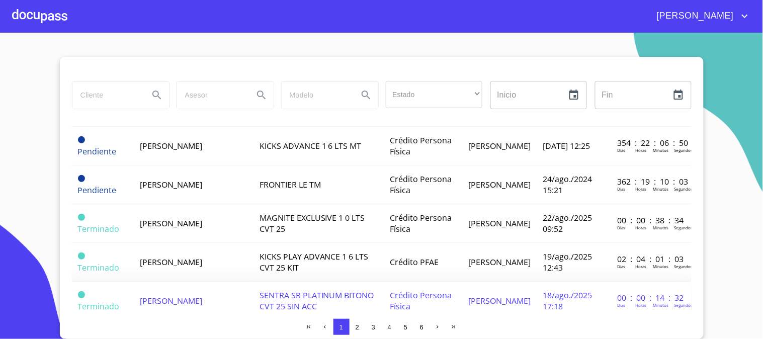
scroll to position [335, 0]
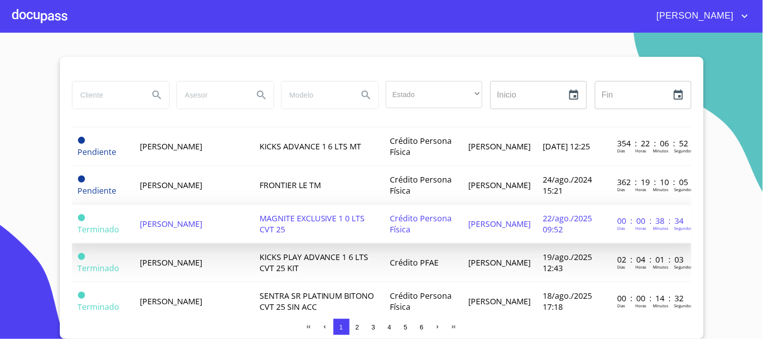
click at [253, 217] on td "[PERSON_NAME]" at bounding box center [193, 224] width 119 height 39
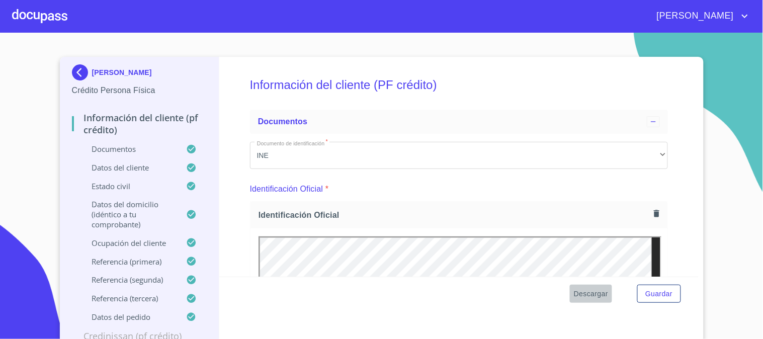
click at [589, 293] on span "Descargar" at bounding box center [591, 294] width 34 height 13
